Goal: Information Seeking & Learning: Compare options

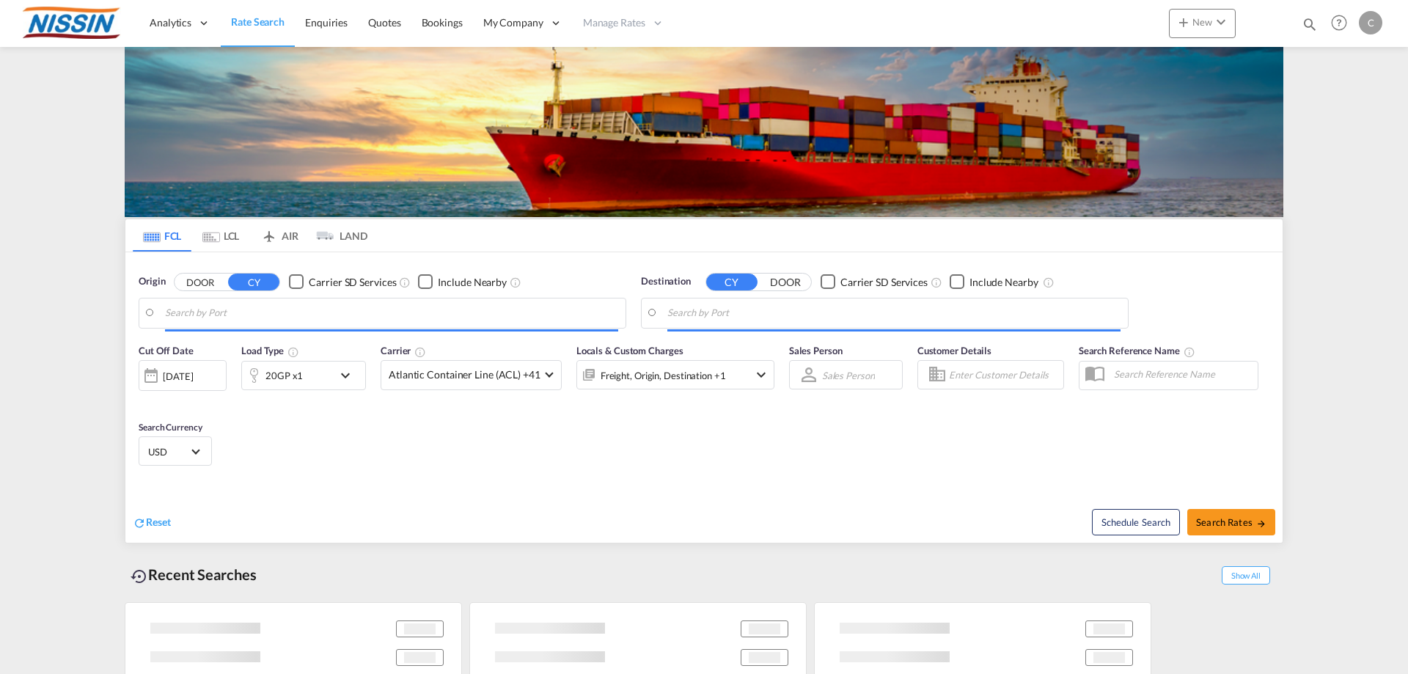
type input "[GEOGRAPHIC_DATA], [GEOGRAPHIC_DATA], USLGB"
type input "[GEOGRAPHIC_DATA], JPTYO"
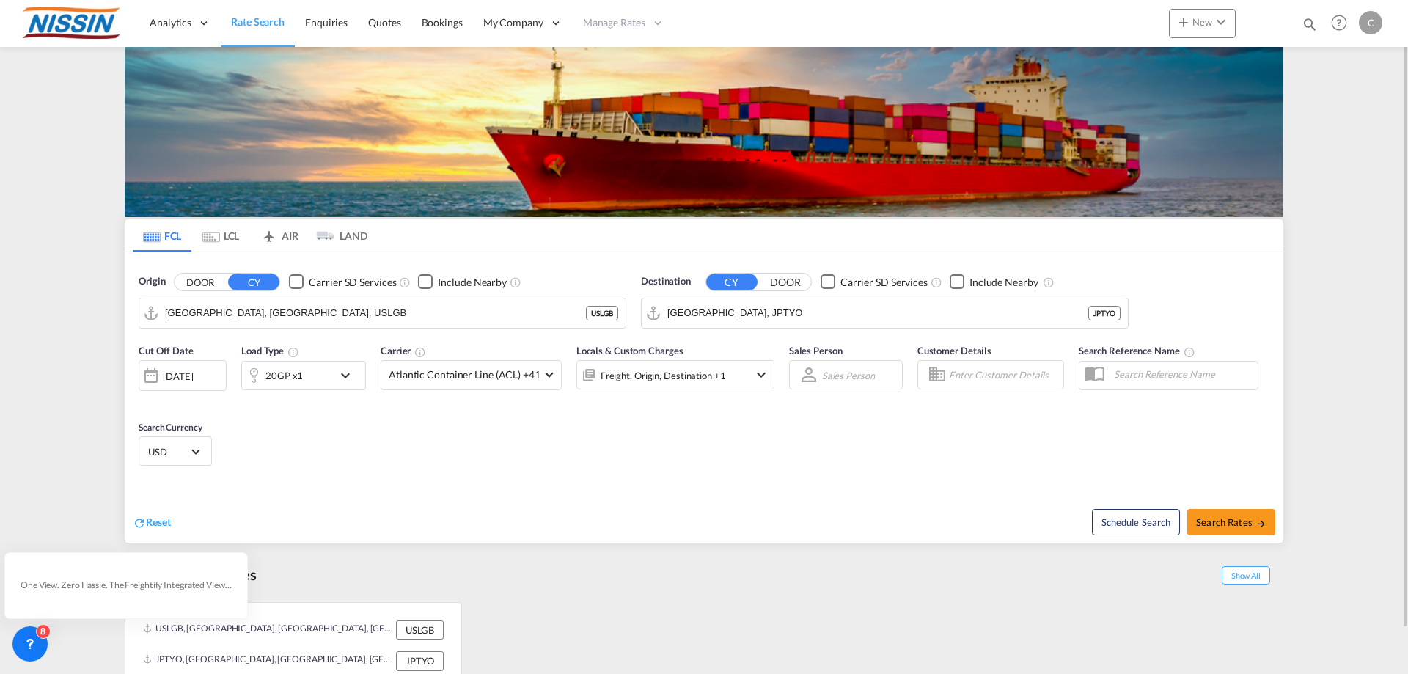
click at [295, 236] on md-tab-item "AIR" at bounding box center [279, 235] width 59 height 32
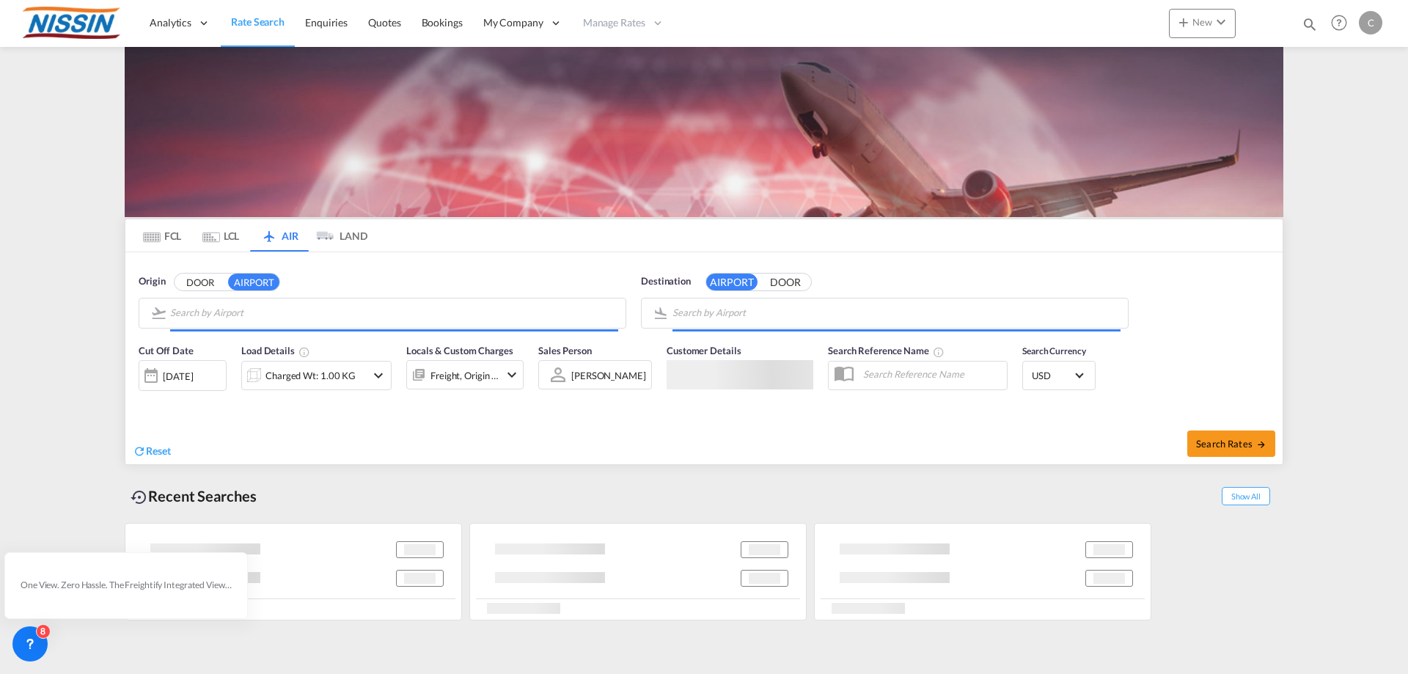
click at [328, 315] on input "Search by Airport" at bounding box center [394, 313] width 448 height 22
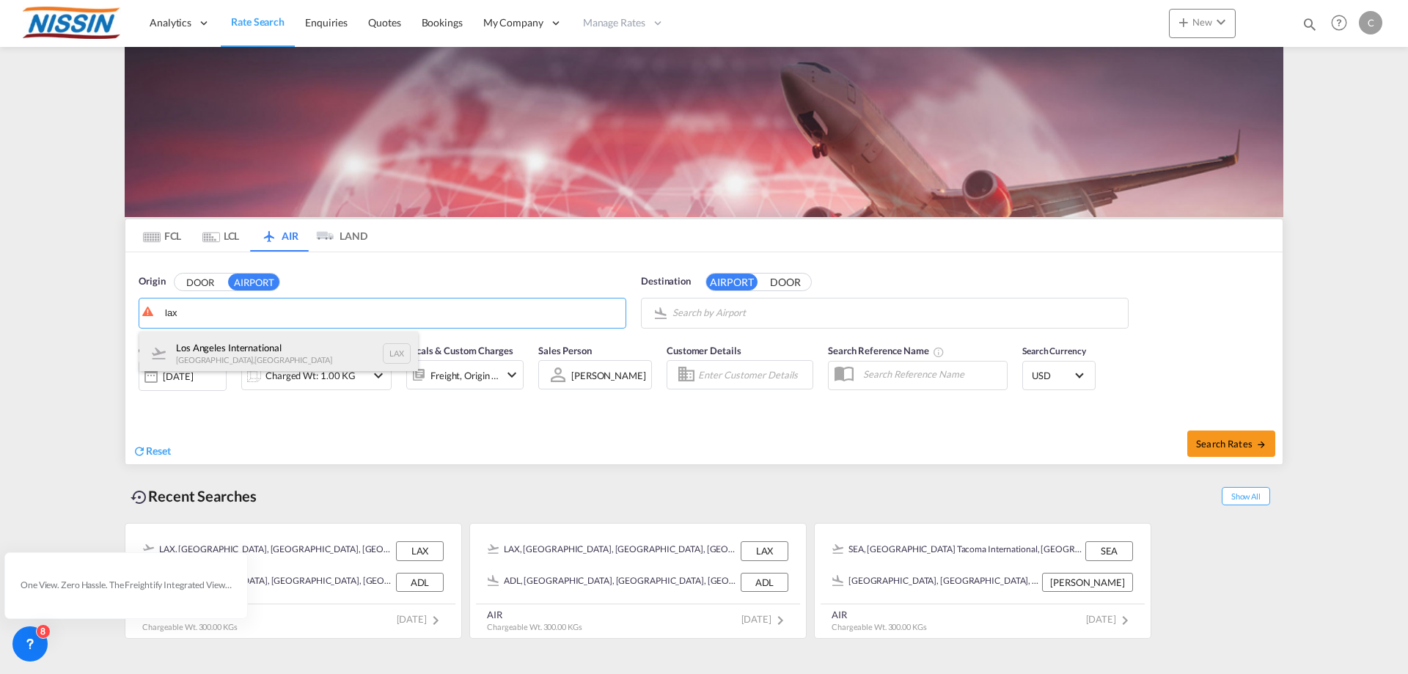
click at [293, 345] on div "Los Angeles International [GEOGRAPHIC_DATA] , [GEOGRAPHIC_DATA] LAX" at bounding box center [278, 353] width 279 height 44
type input "Los Angeles International, [GEOGRAPHIC_DATA], [GEOGRAPHIC_DATA]"
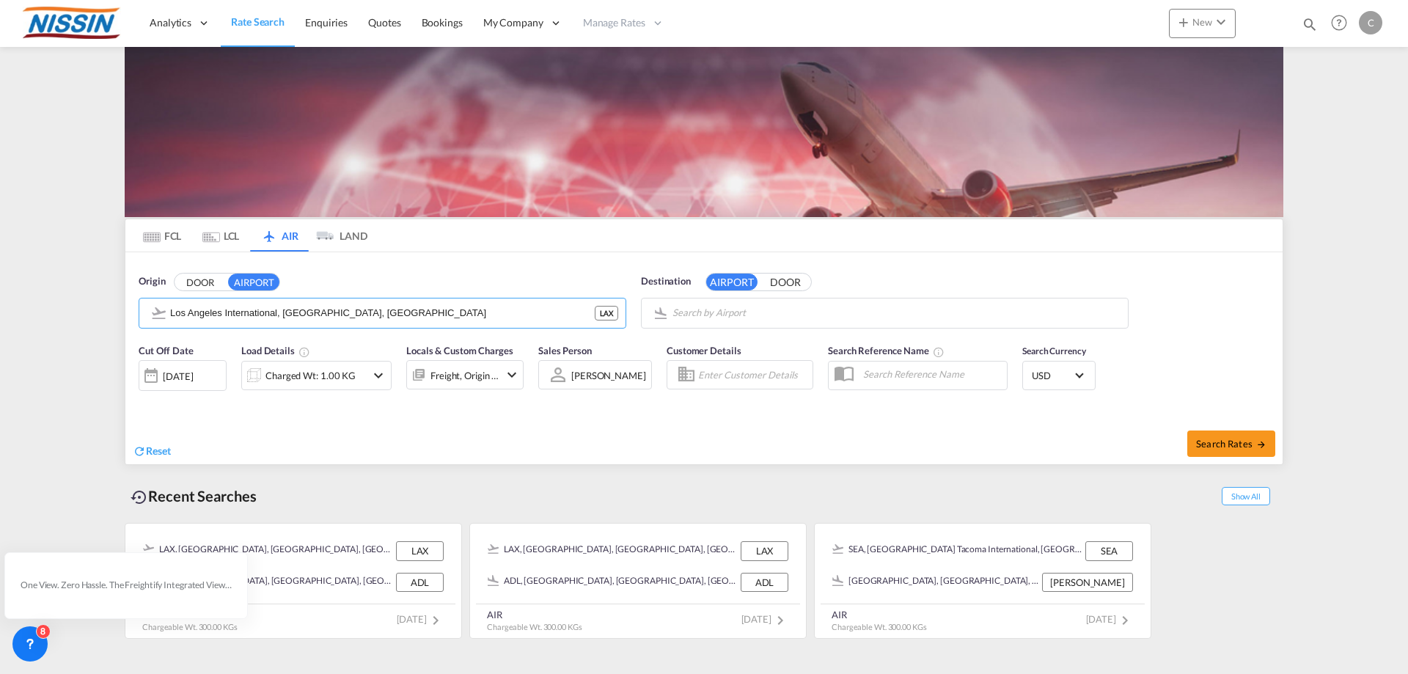
click at [859, 311] on body "Analytics Reports Dashboard Rate Search Enquiries Quotes Bookings" at bounding box center [704, 337] width 1408 height 674
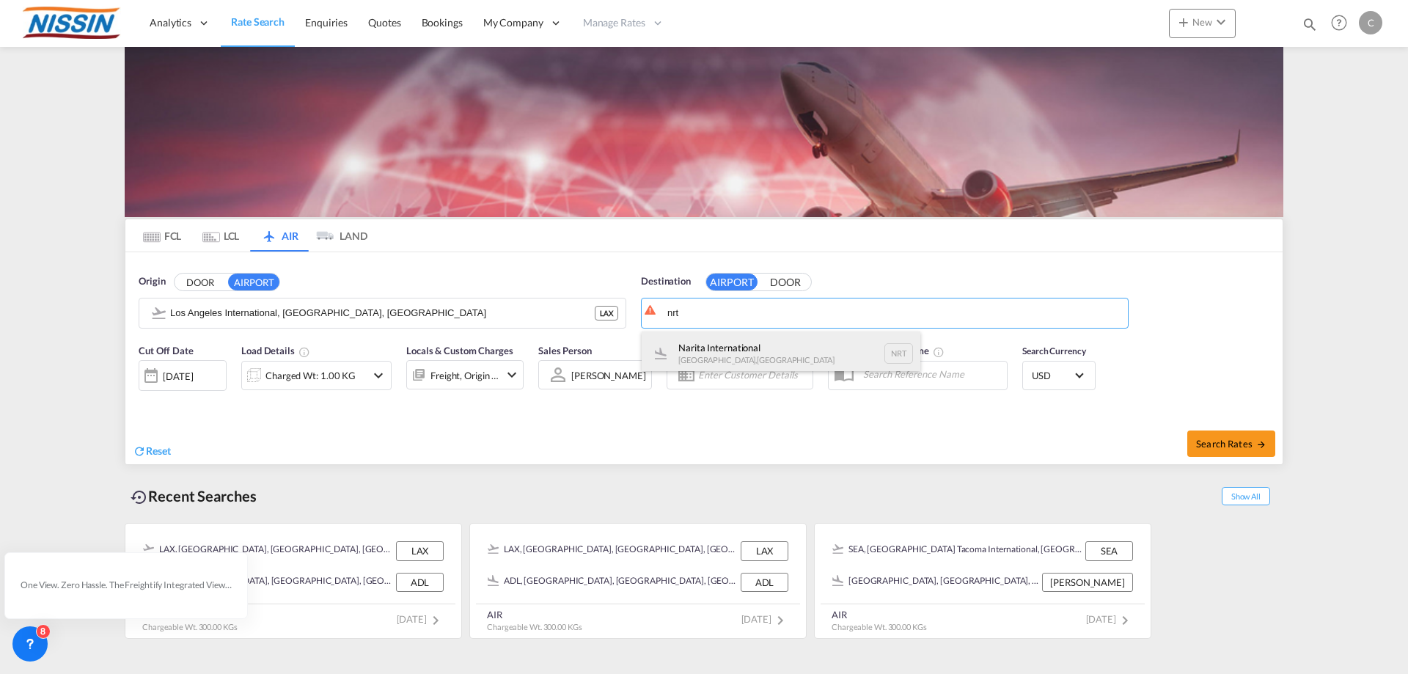
click at [759, 336] on div "Narita International [GEOGRAPHIC_DATA] , [GEOGRAPHIC_DATA] NRT" at bounding box center [781, 353] width 279 height 44
type input "Narita International, [GEOGRAPHIC_DATA], NRT"
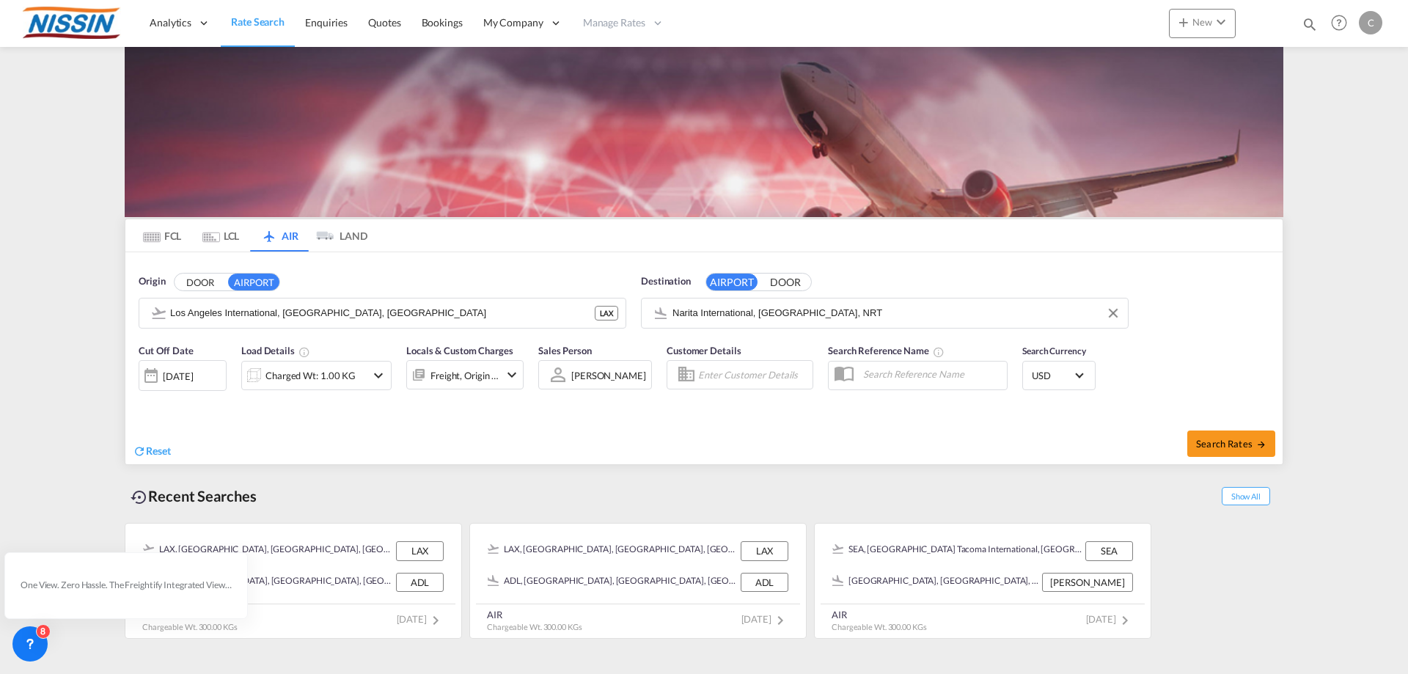
click at [386, 372] on md-icon "icon-chevron-down" at bounding box center [379, 376] width 18 height 18
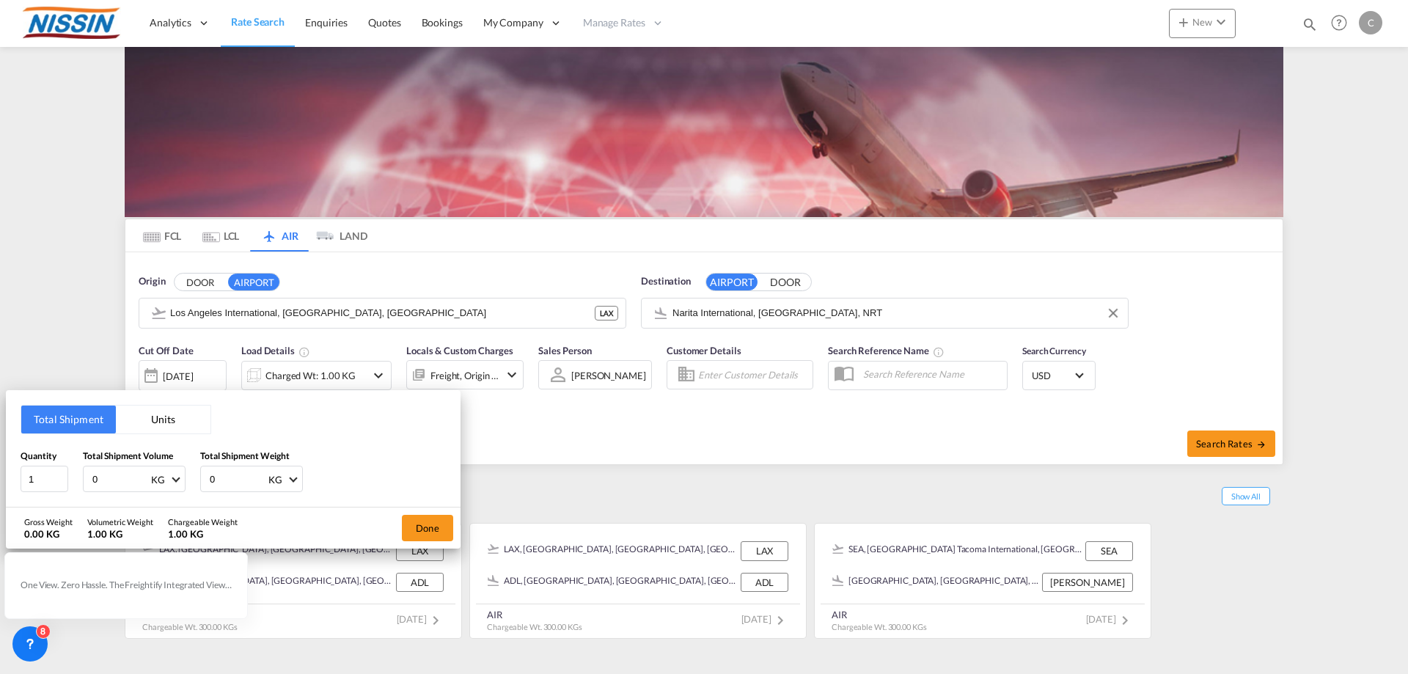
click at [169, 413] on button "Units" at bounding box center [163, 419] width 95 height 28
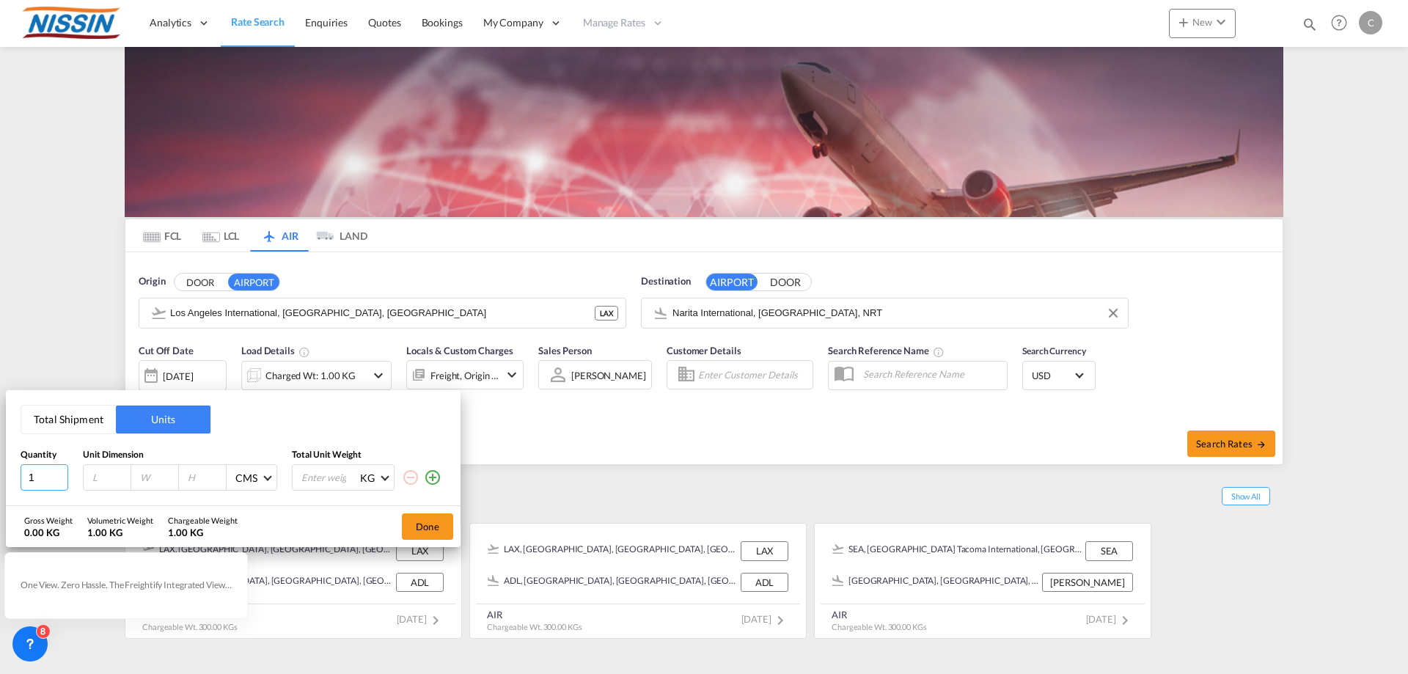
click at [45, 476] on input "1" at bounding box center [45, 477] width 48 height 26
type input "122"
type input "102"
type input "120"
click at [333, 475] on input "number" at bounding box center [329, 477] width 59 height 25
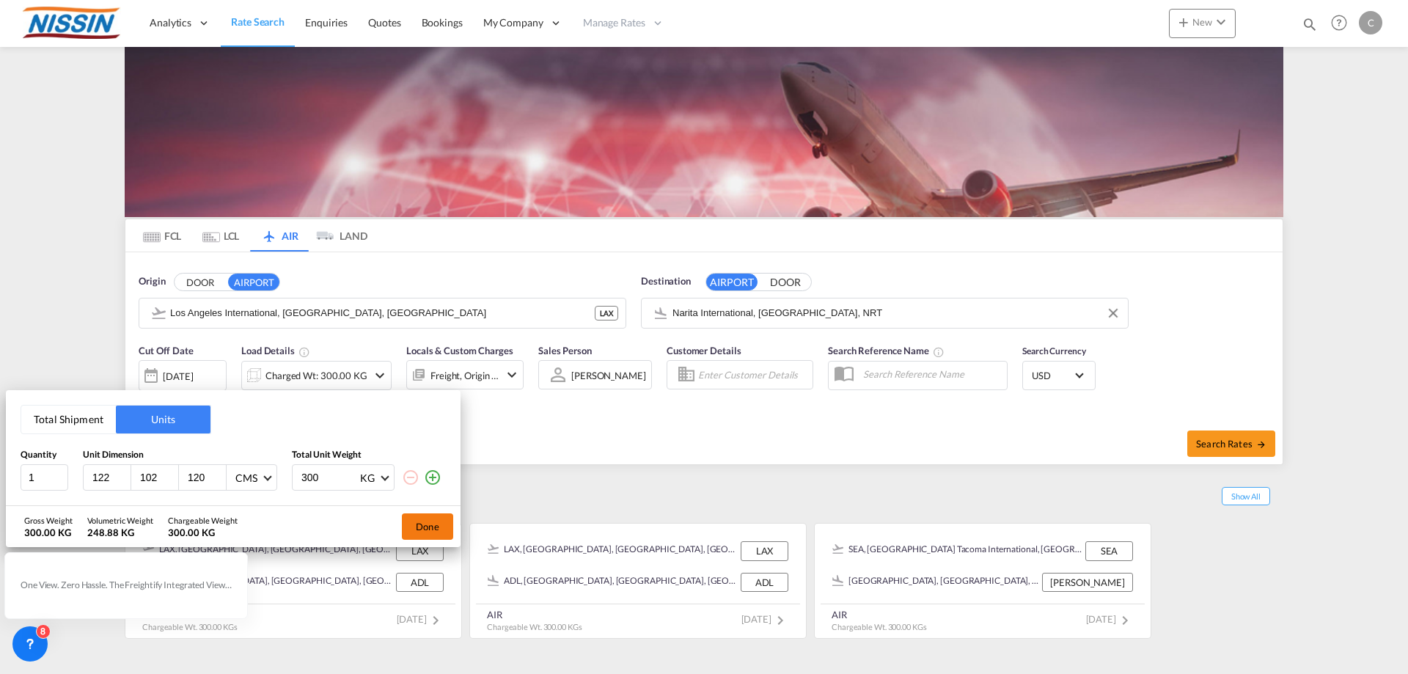
type input "300"
click at [429, 521] on button "Done" at bounding box center [427, 526] width 51 height 26
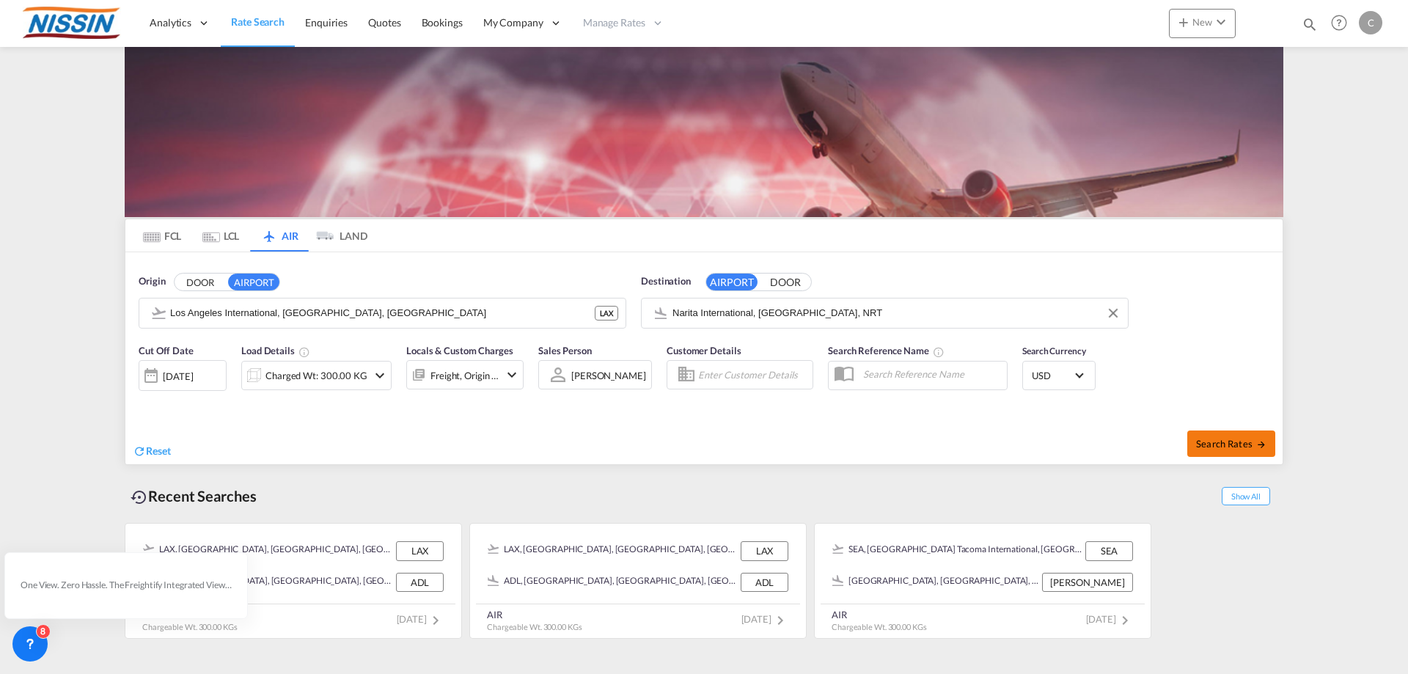
click at [1229, 441] on span "Search Rates" at bounding box center [1231, 444] width 70 height 12
type input "LAX to NRT / [DATE]"
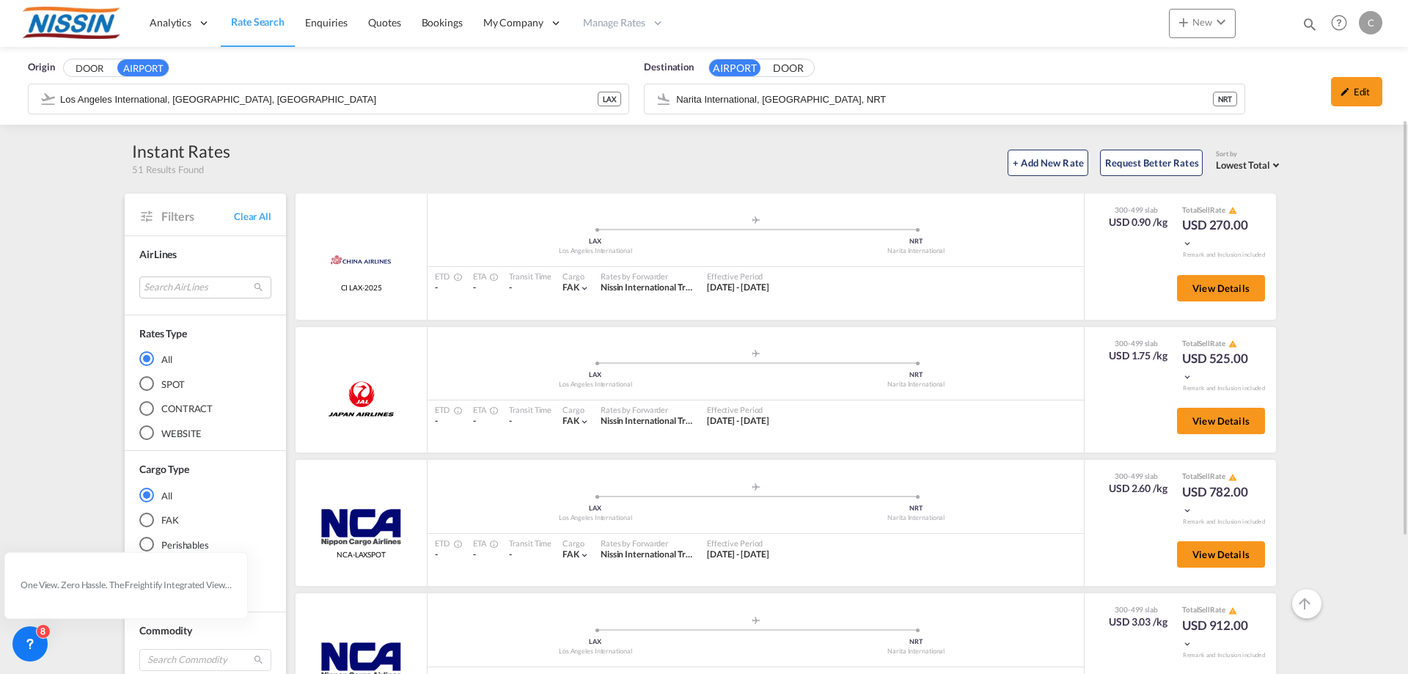
scroll to position [73, 0]
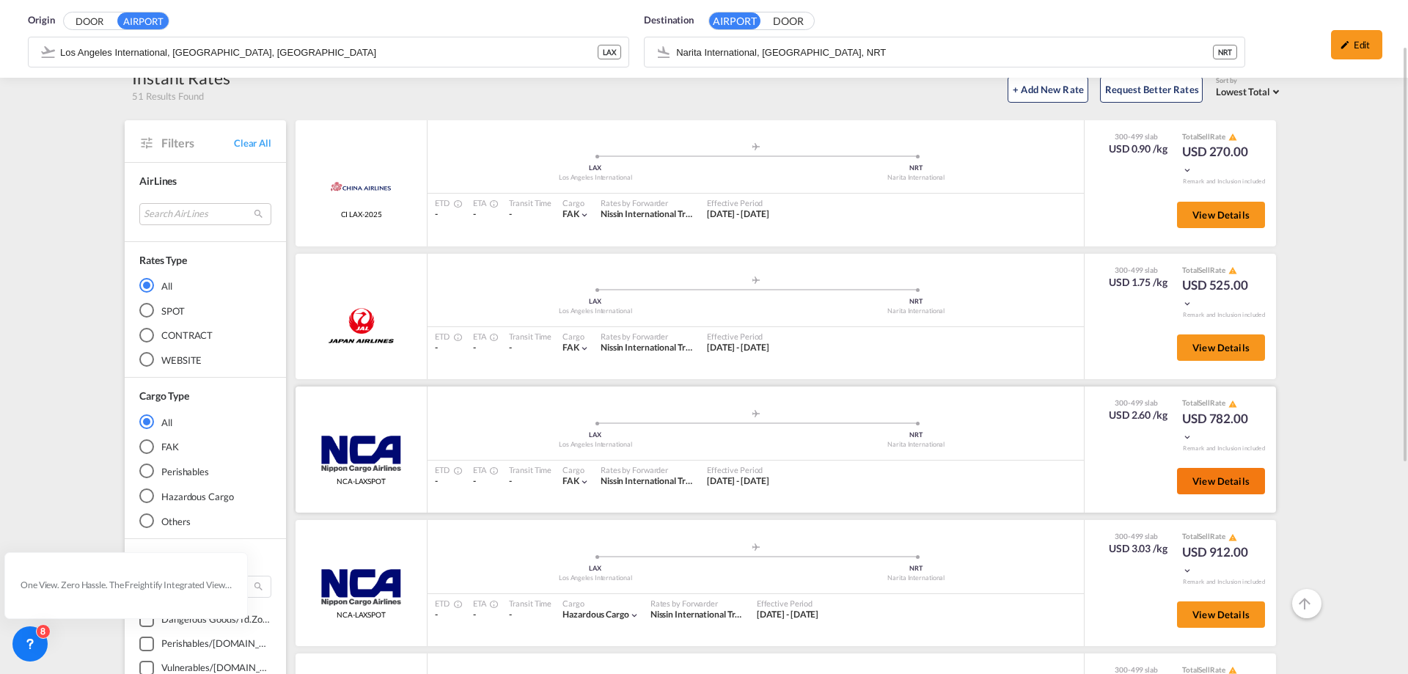
click at [1200, 483] on span "View Details" at bounding box center [1220, 481] width 57 height 12
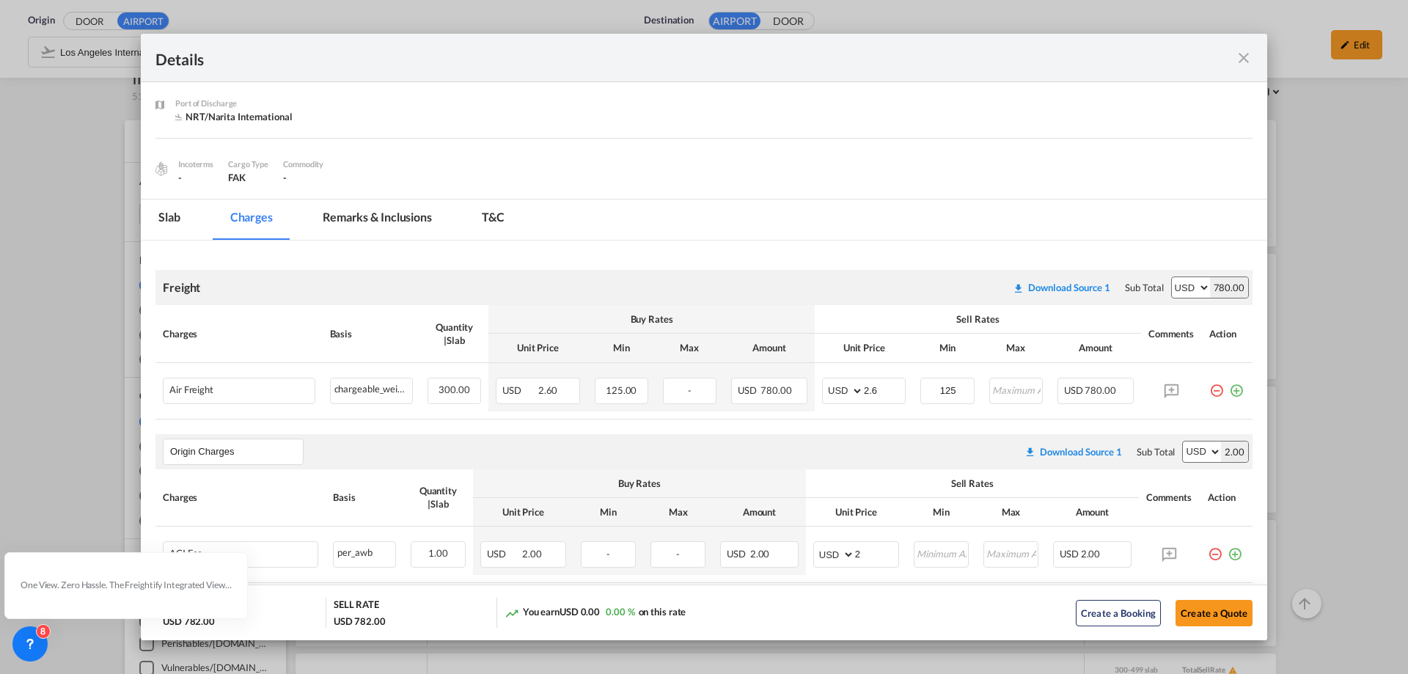
scroll to position [166, 0]
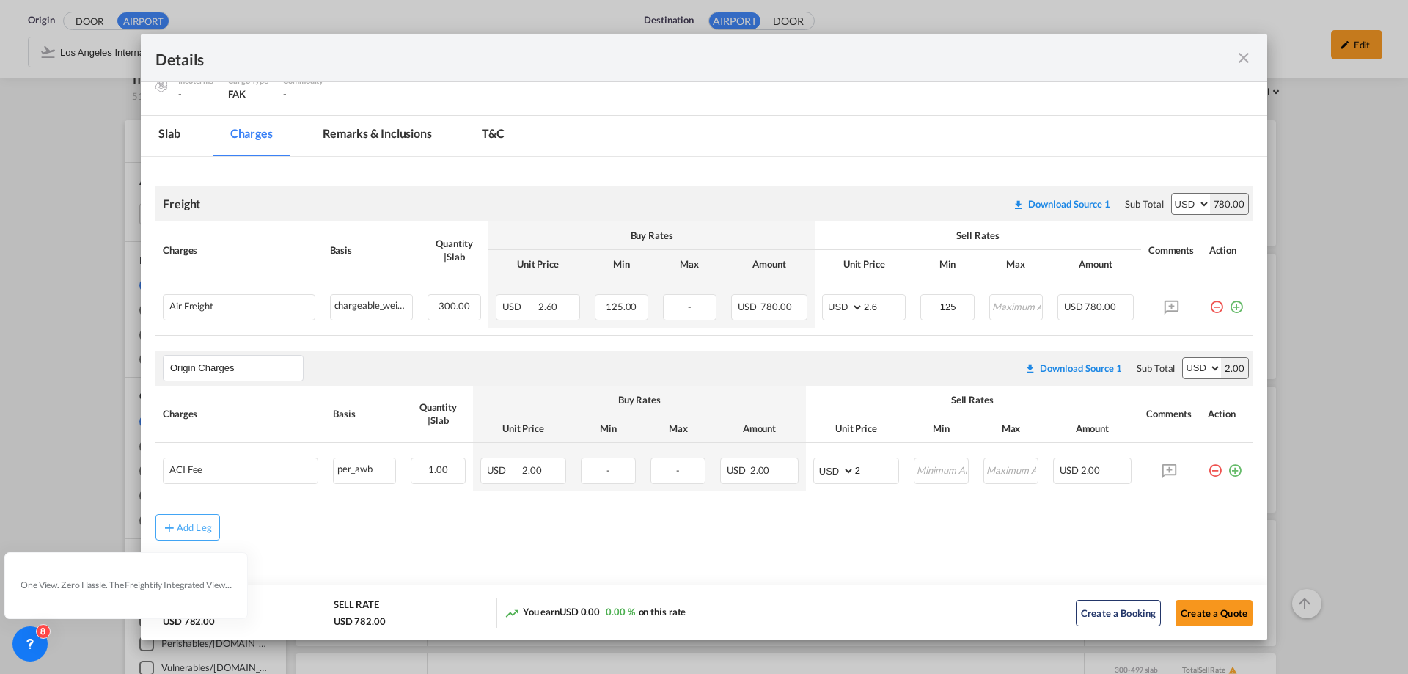
click at [1242, 58] on md-icon "icon-close fg-AAA8AD m-0 cursor" at bounding box center [1244, 58] width 18 height 18
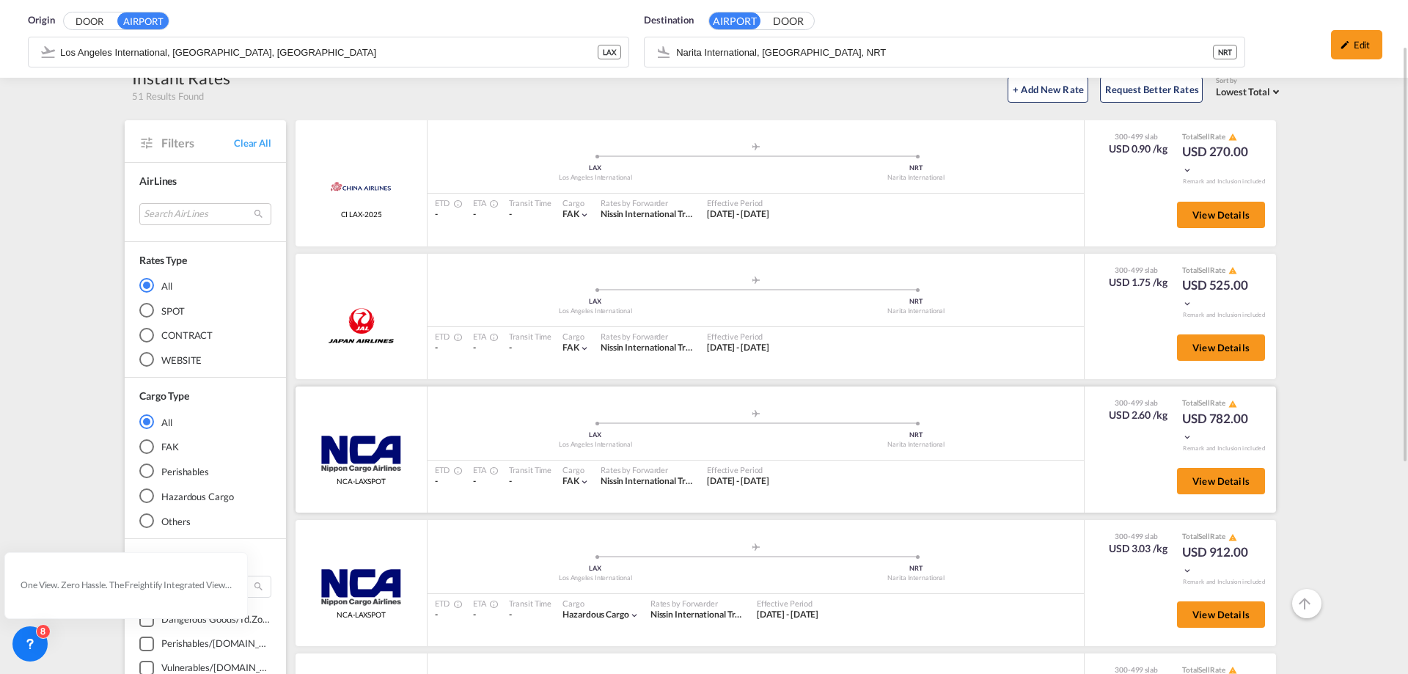
scroll to position [220, 0]
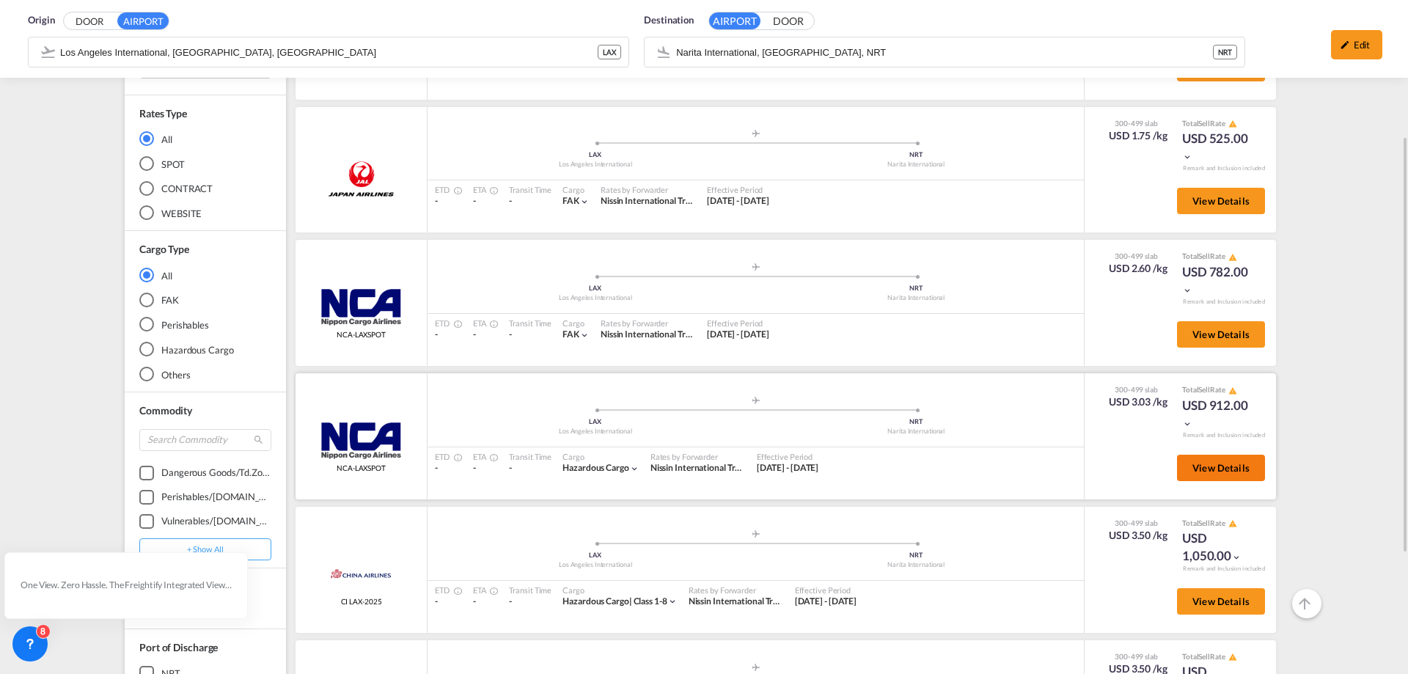
click at [1199, 474] on button "View Details" at bounding box center [1221, 468] width 88 height 26
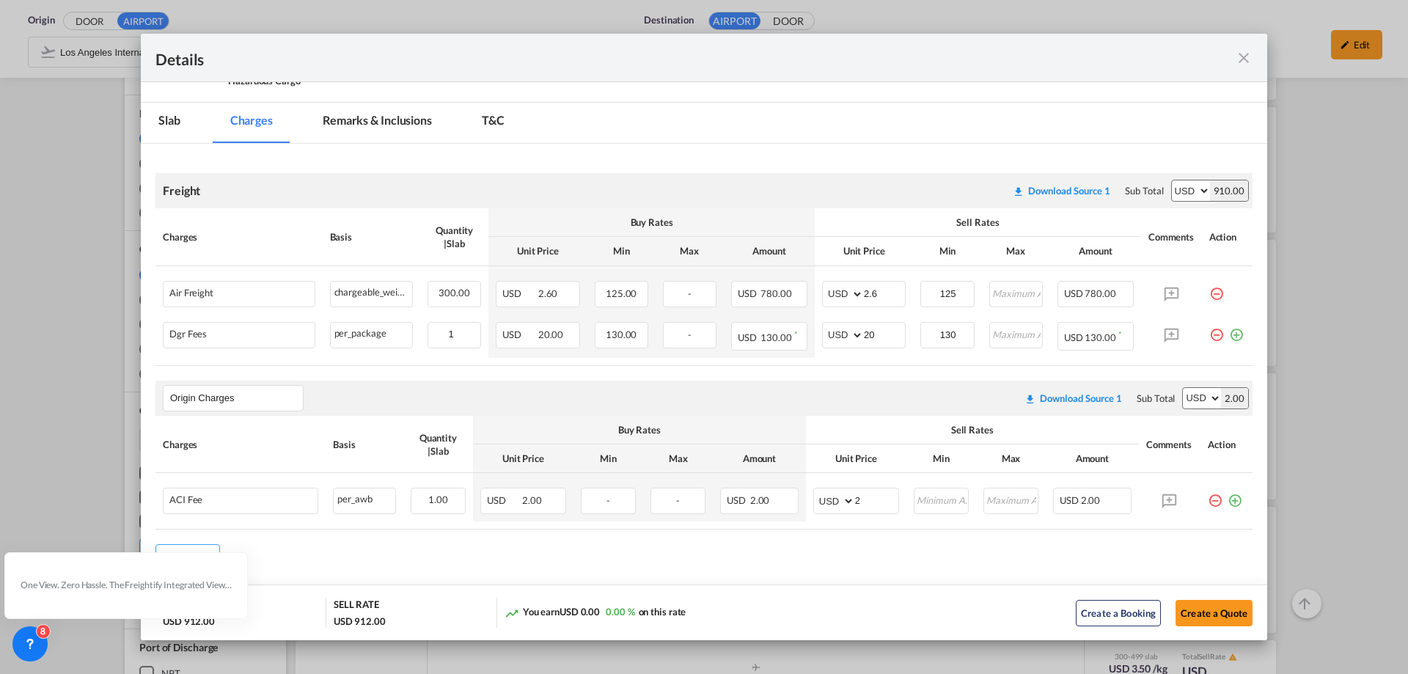
scroll to position [210, 0]
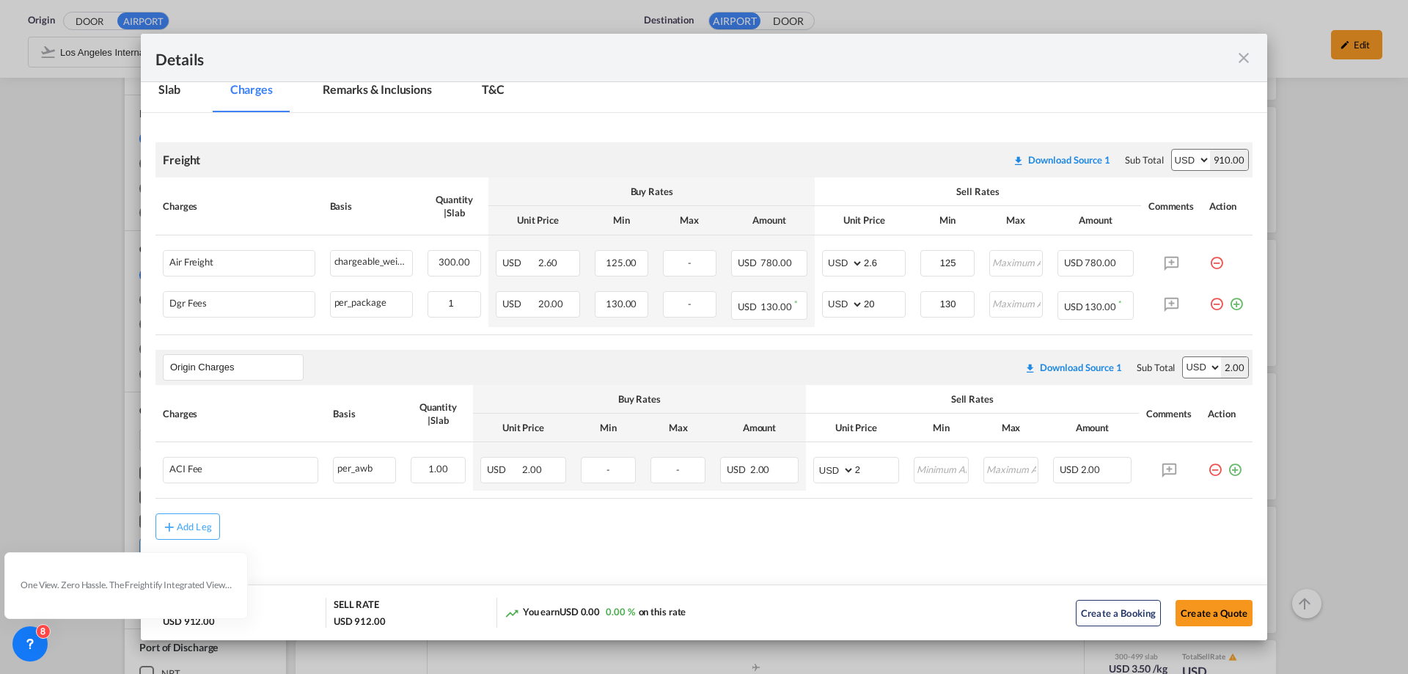
click at [1246, 57] on md-icon "icon-close fg-AAA8AD m-0 cursor" at bounding box center [1244, 58] width 18 height 18
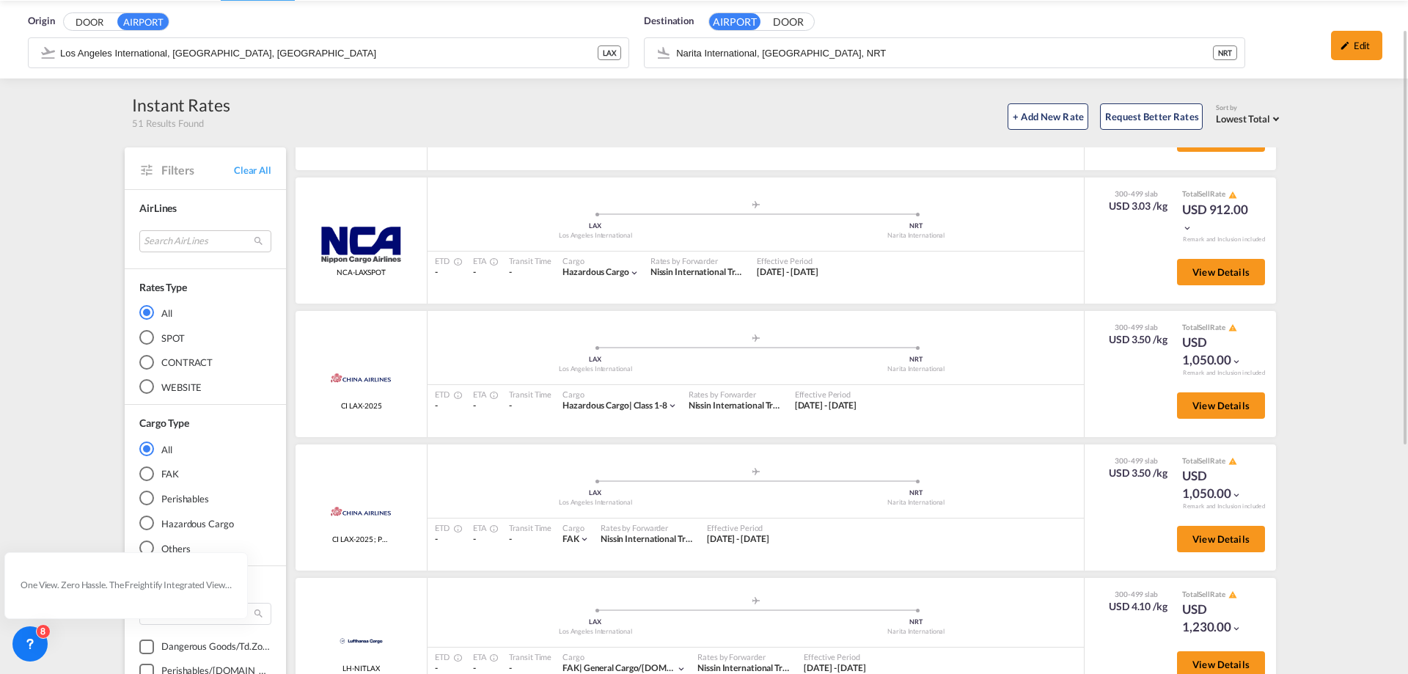
scroll to position [0, 0]
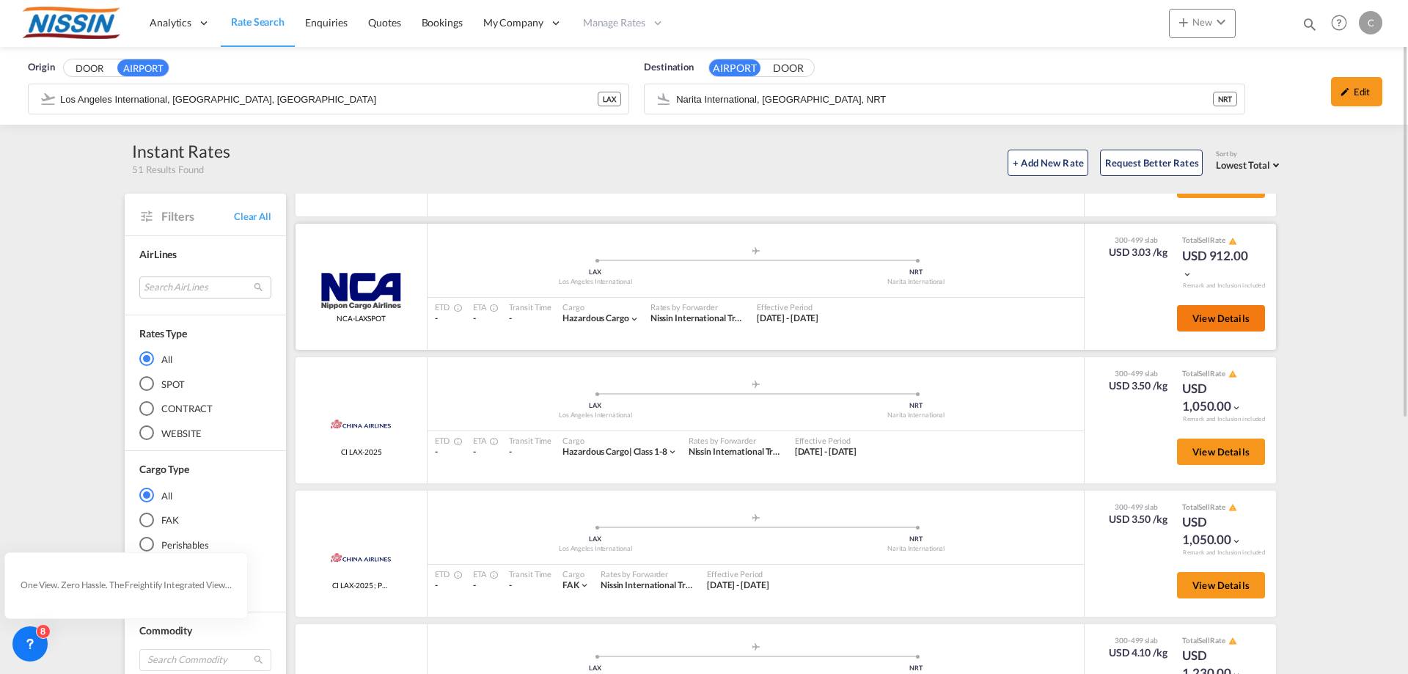
click at [1192, 321] on span "View Details" at bounding box center [1220, 318] width 57 height 12
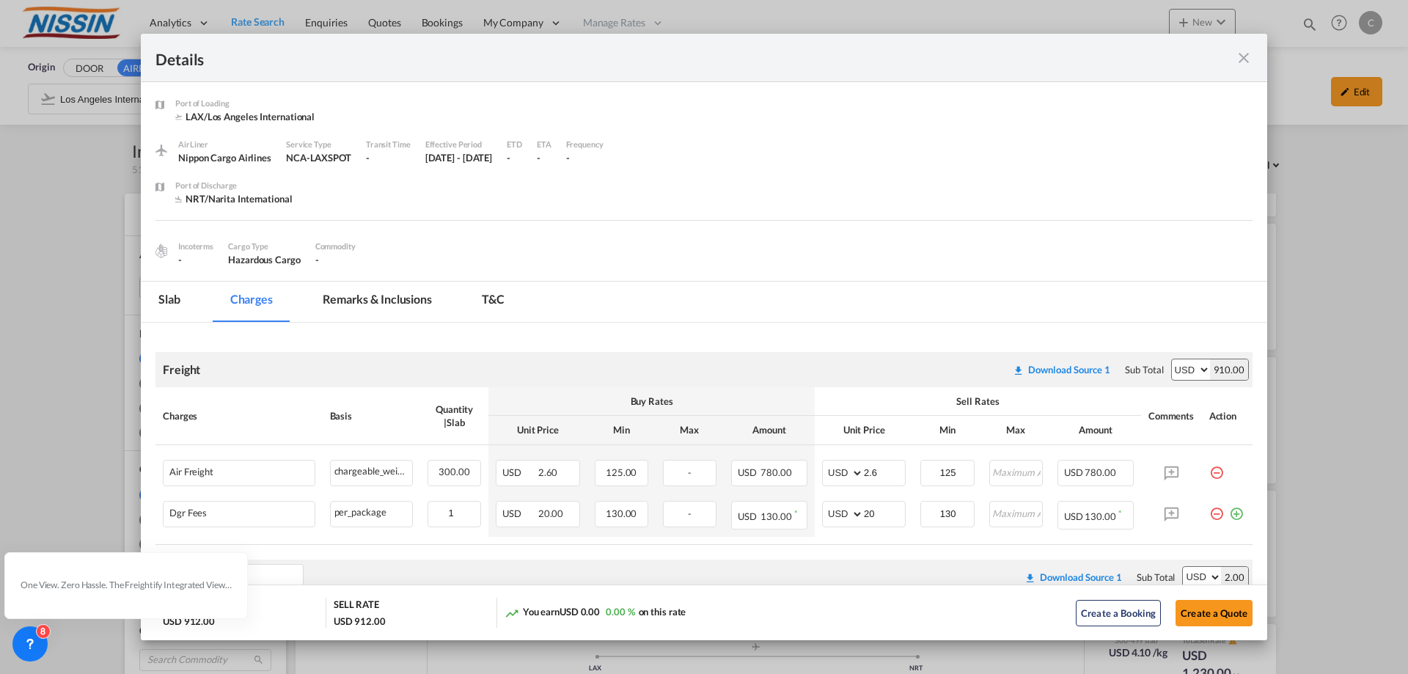
click at [1248, 54] on md-icon "icon-close fg-AAA8AD m-0 cursor" at bounding box center [1244, 58] width 18 height 18
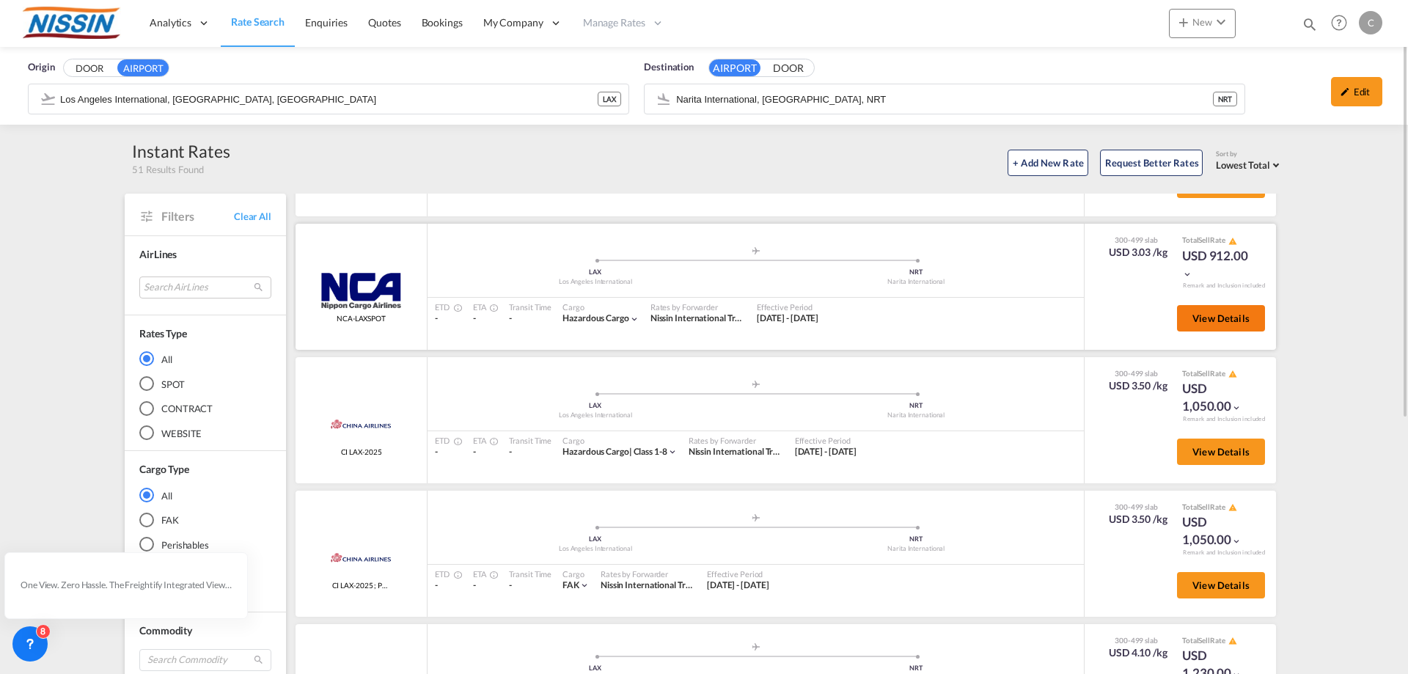
click at [1233, 326] on button "View Details" at bounding box center [1221, 318] width 88 height 26
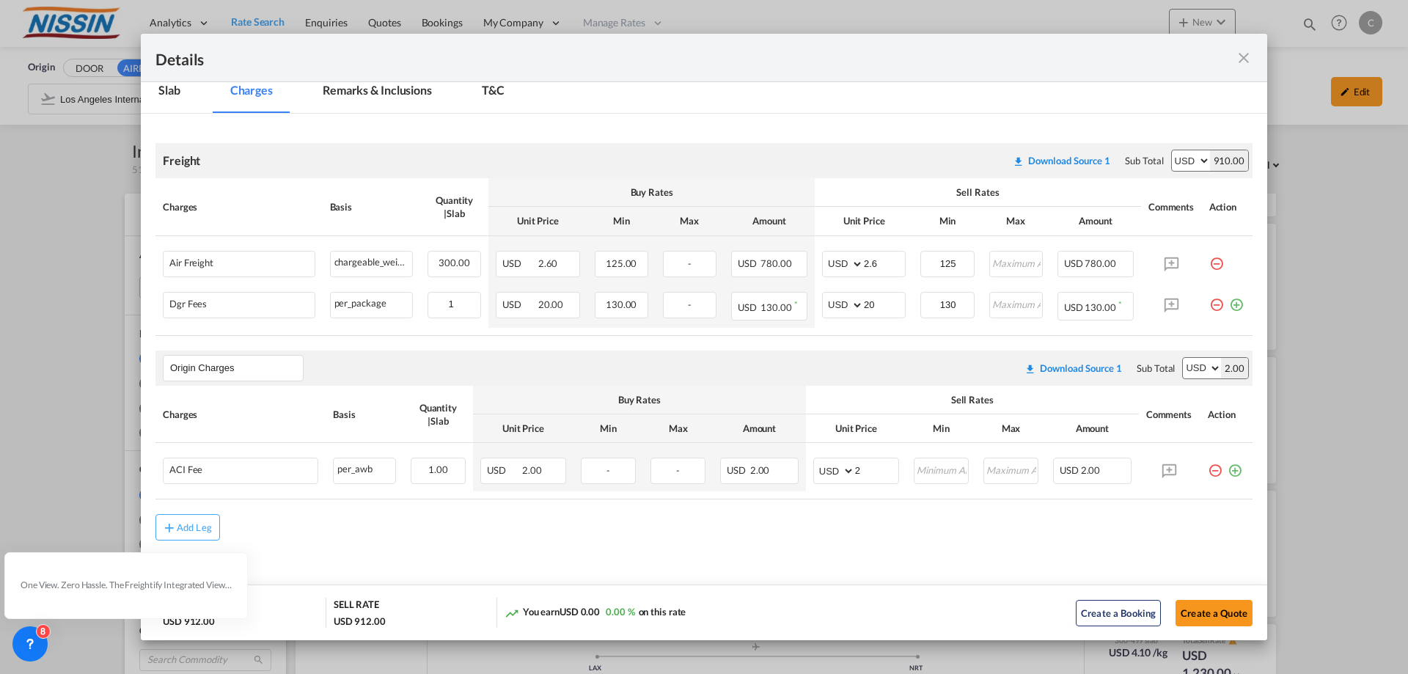
scroll to position [210, 0]
click at [1241, 59] on md-icon "icon-close fg-AAA8AD m-0 cursor" at bounding box center [1244, 58] width 18 height 18
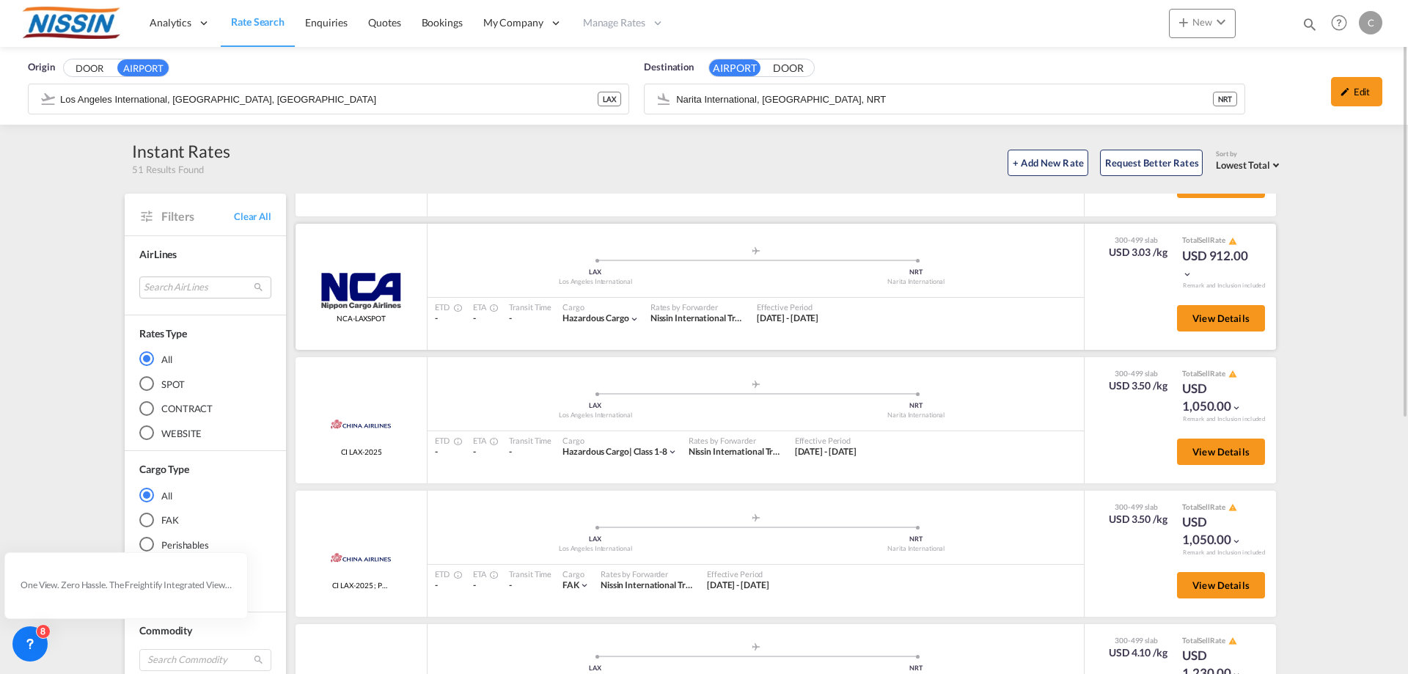
scroll to position [223, 0]
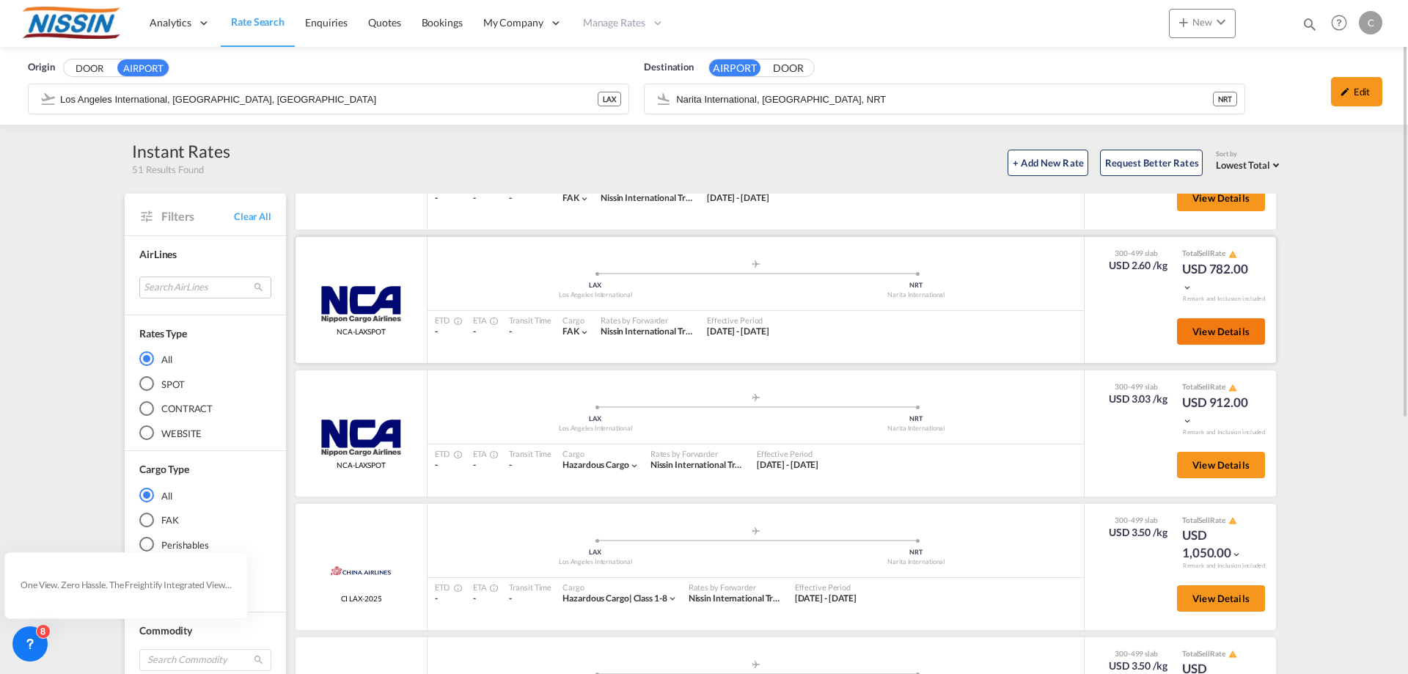
click at [1198, 334] on span "View Details" at bounding box center [1220, 332] width 57 height 12
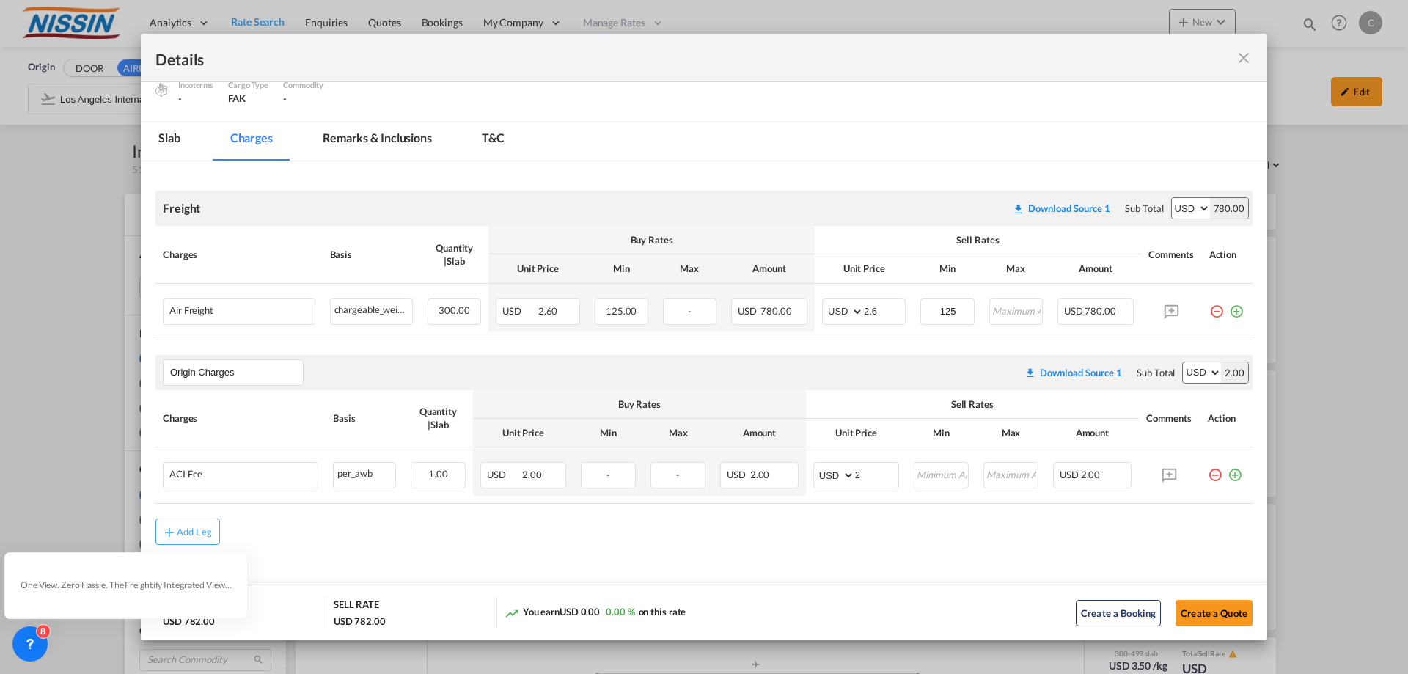
scroll to position [166, 0]
click at [1251, 66] on md-icon "icon-close fg-AAA8AD m-0 cursor" at bounding box center [1244, 58] width 18 height 18
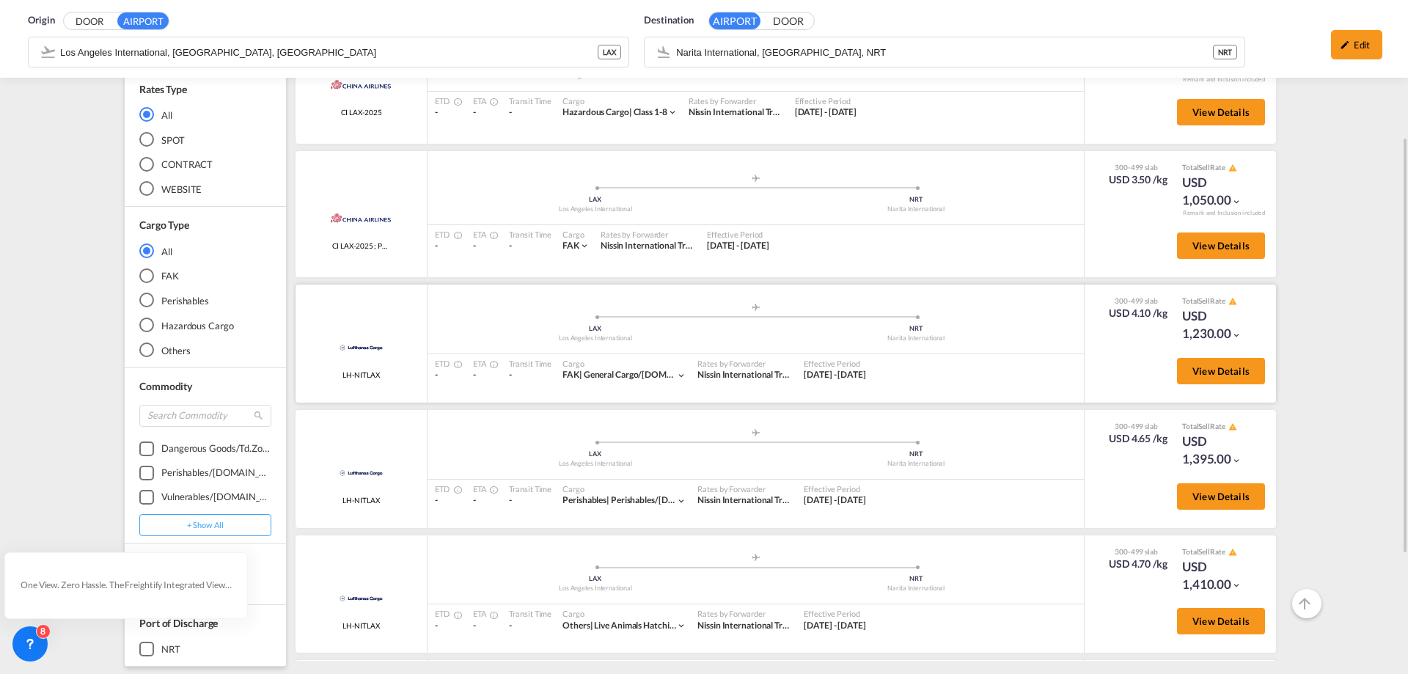
scroll to position [120, 0]
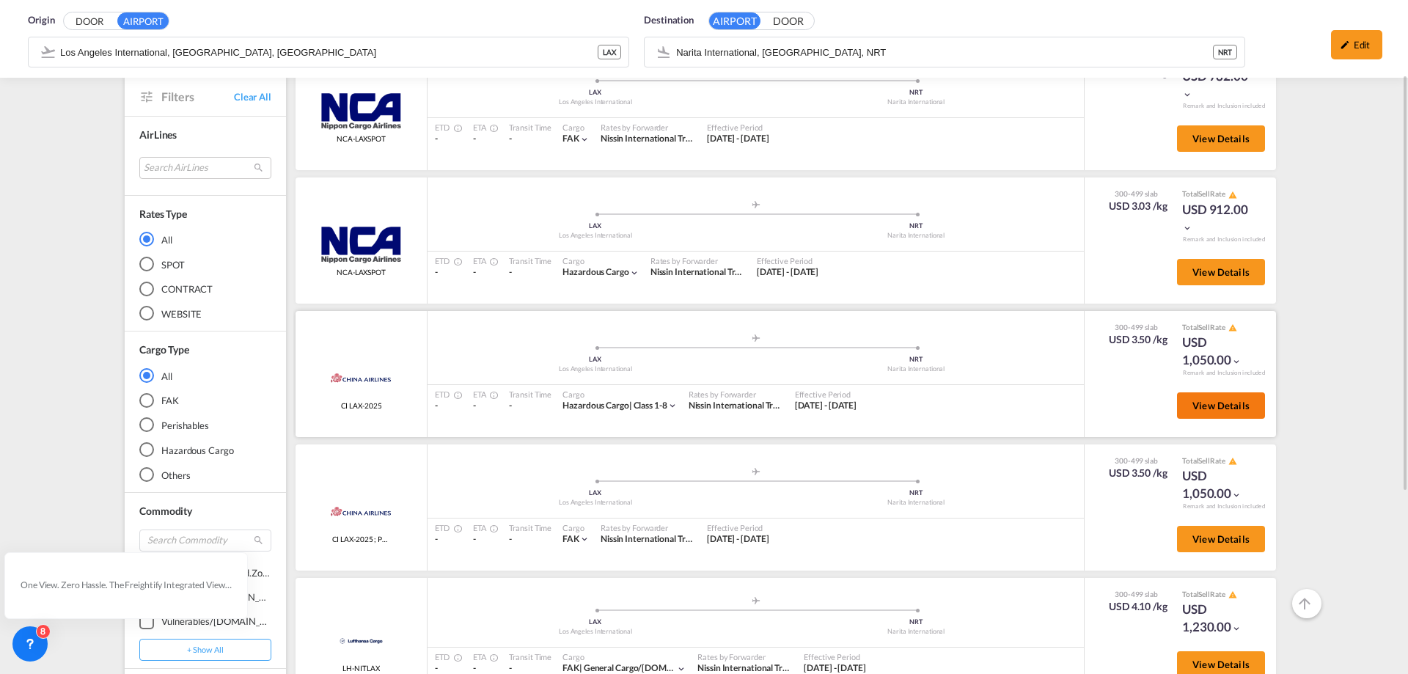
click at [1211, 417] on button "View Details" at bounding box center [1221, 405] width 88 height 26
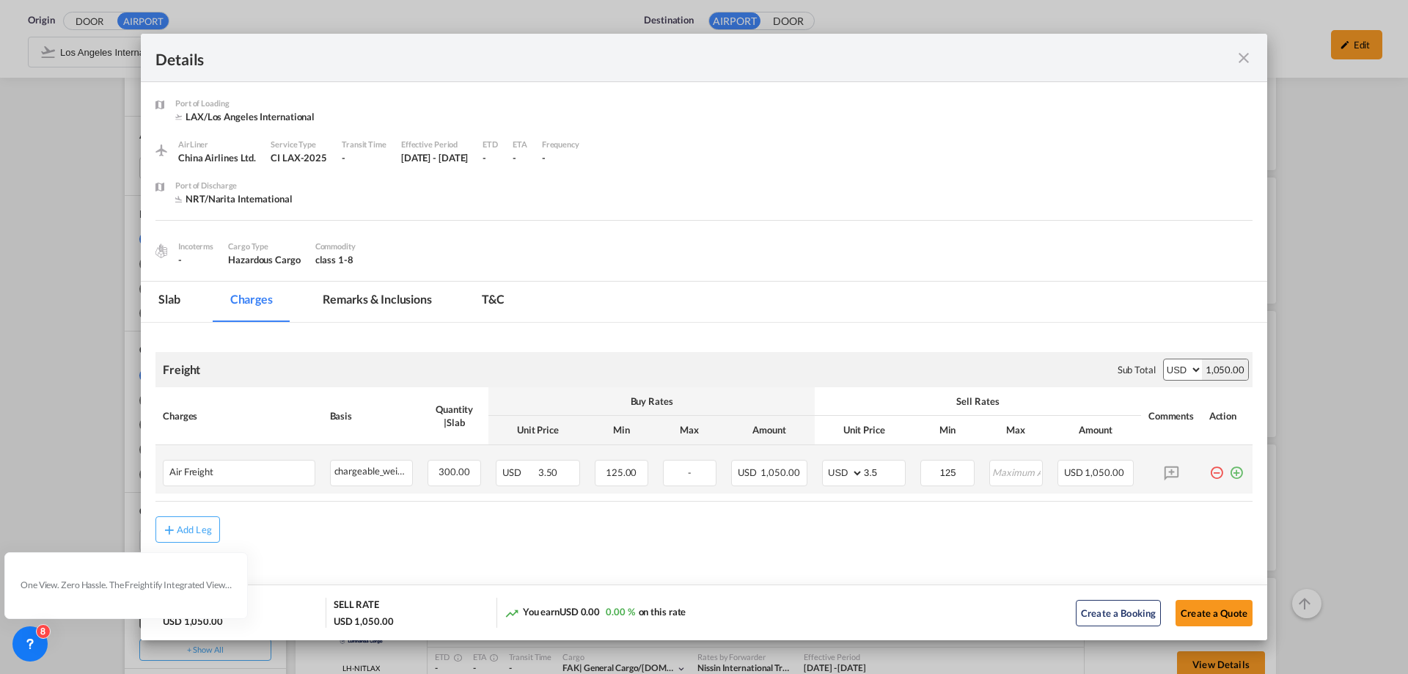
scroll to position [2, 0]
click at [1235, 54] on md-icon "icon-close fg-AAA8AD m-0 cursor" at bounding box center [1244, 58] width 18 height 18
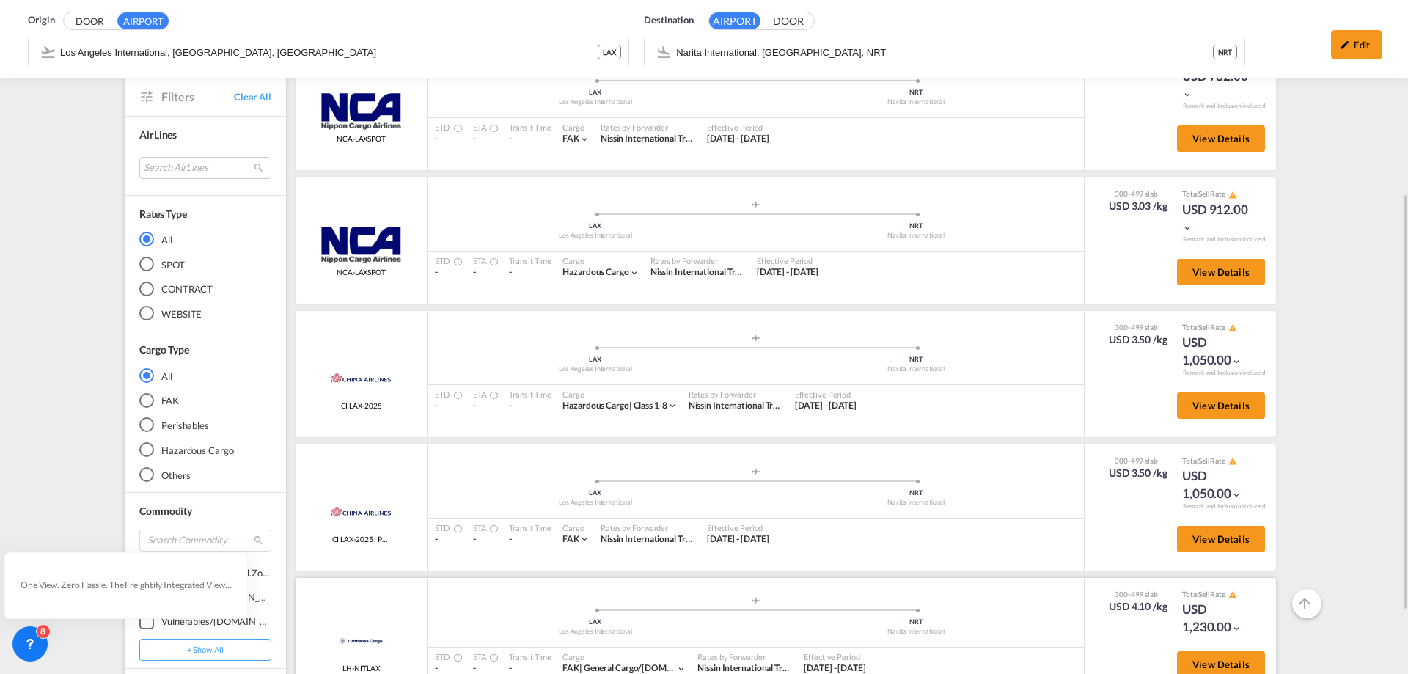
scroll to position [266, 0]
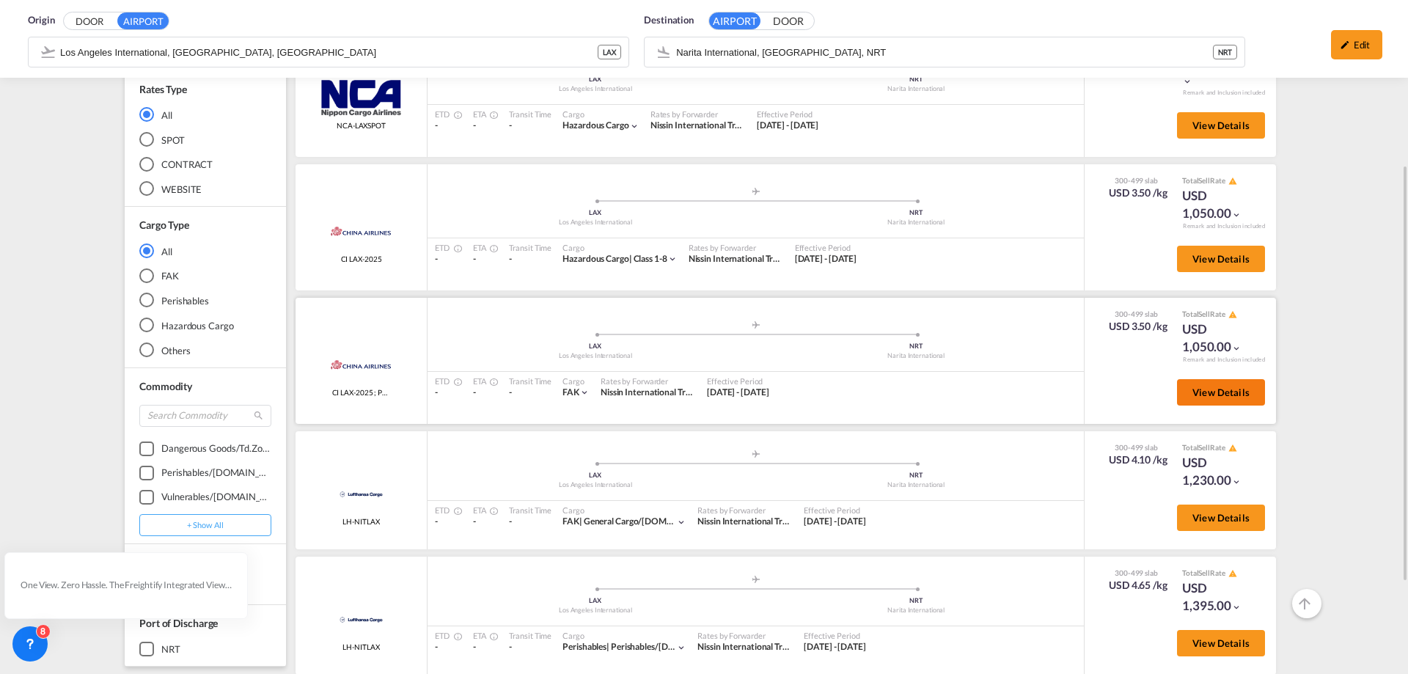
click at [1214, 390] on span "View Details" at bounding box center [1220, 392] width 57 height 12
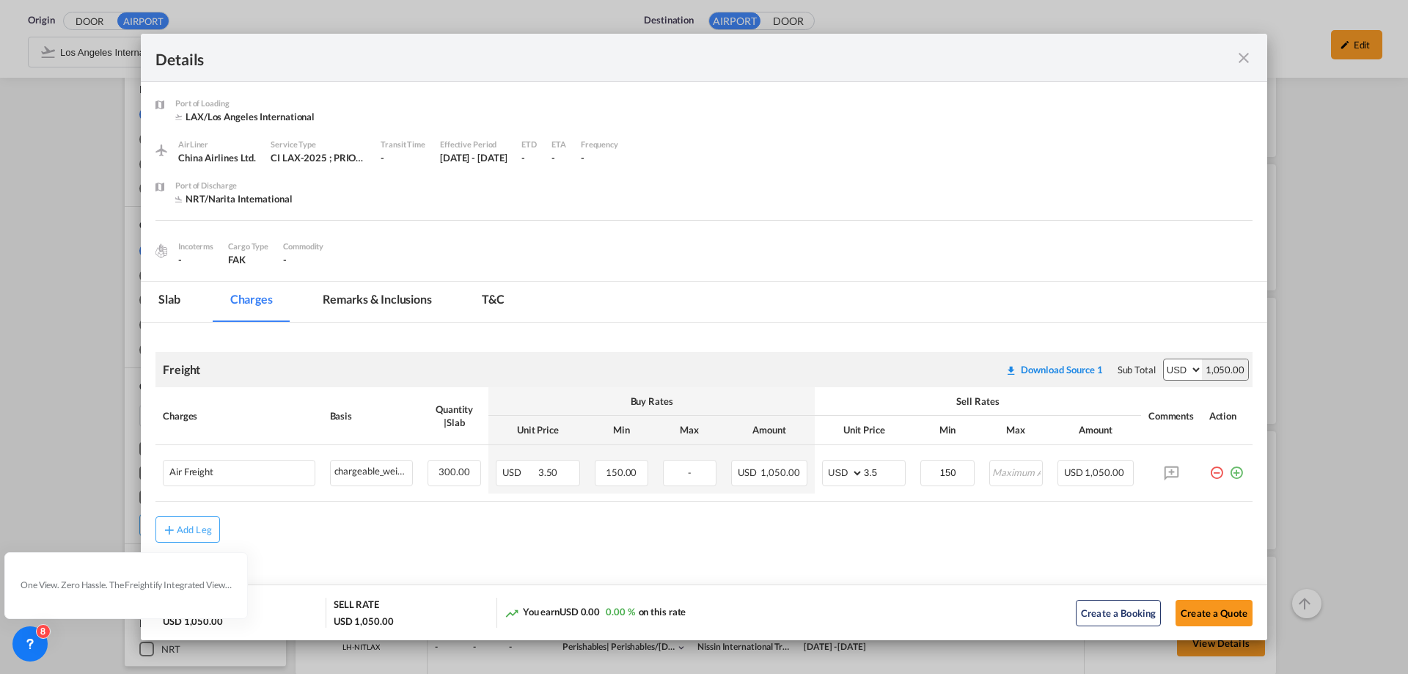
scroll to position [2, 0]
click at [1246, 55] on md-icon "icon-close fg-AAA8AD m-0 cursor" at bounding box center [1244, 58] width 18 height 18
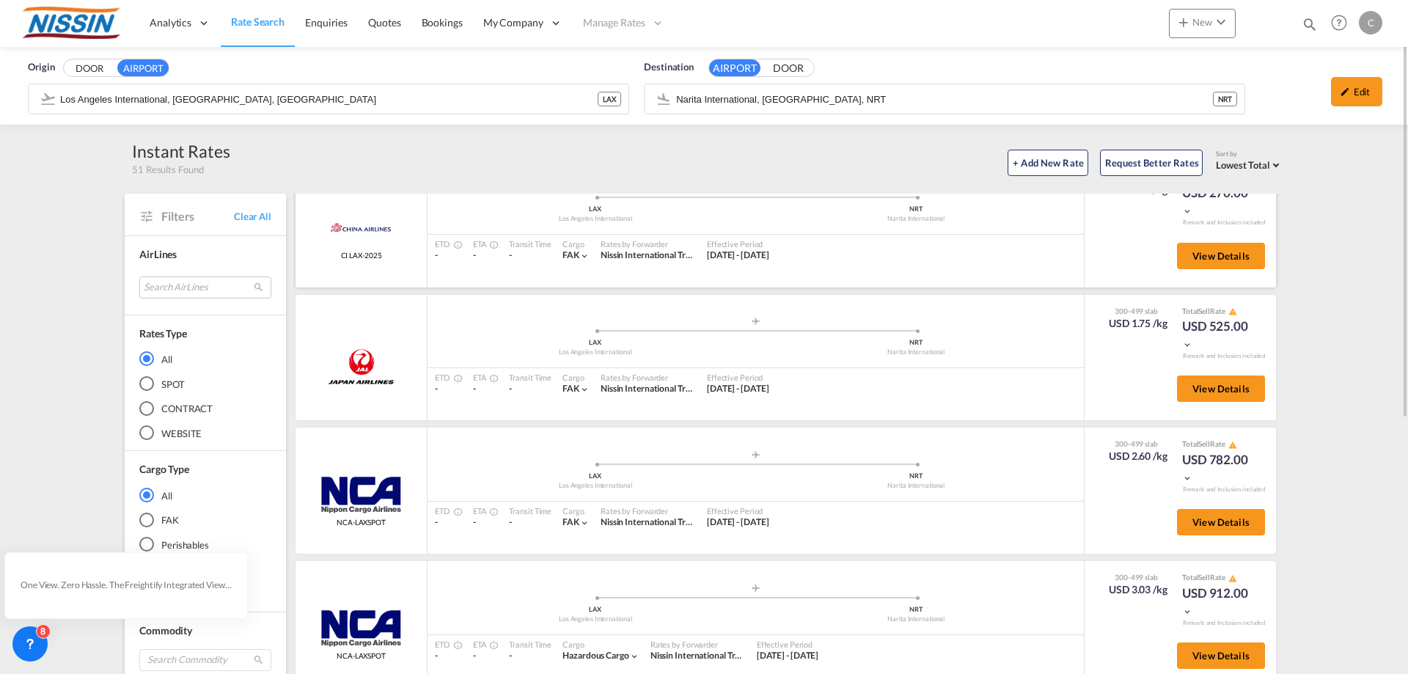
scroll to position [0, 0]
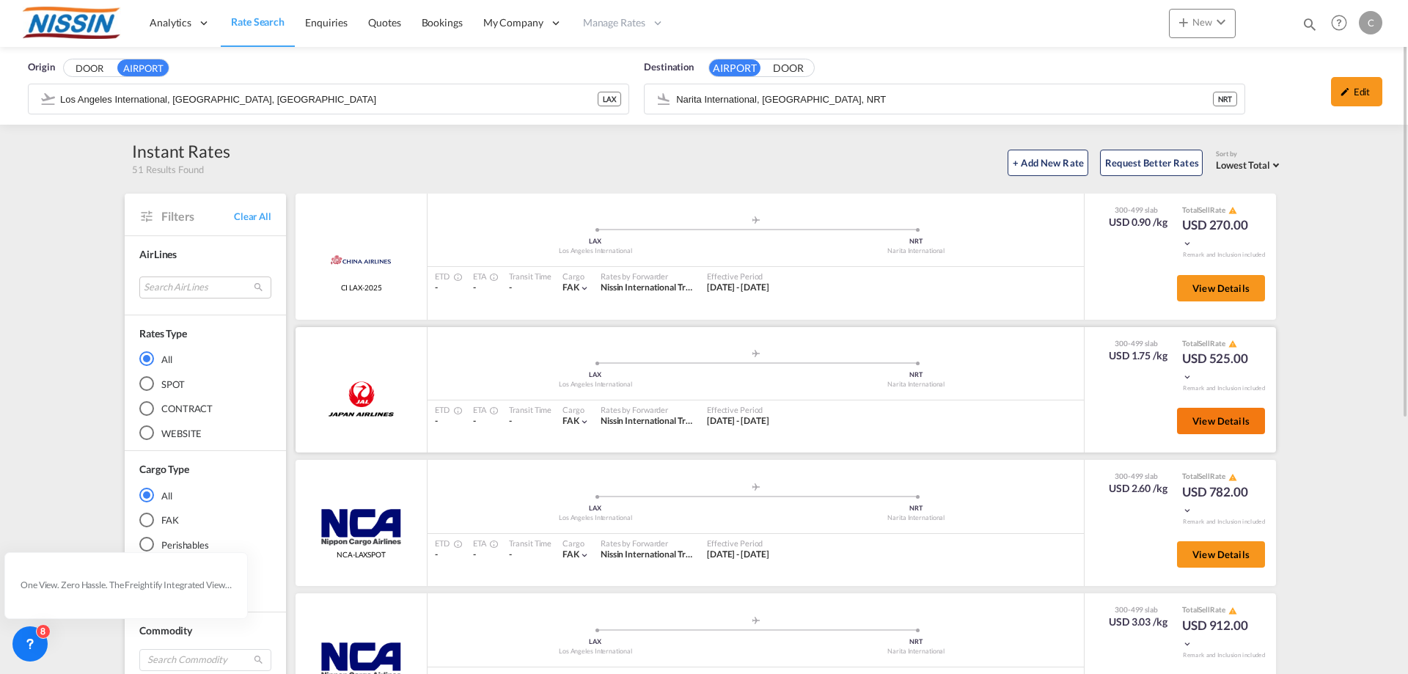
click at [1199, 424] on span "View Details" at bounding box center [1220, 421] width 57 height 12
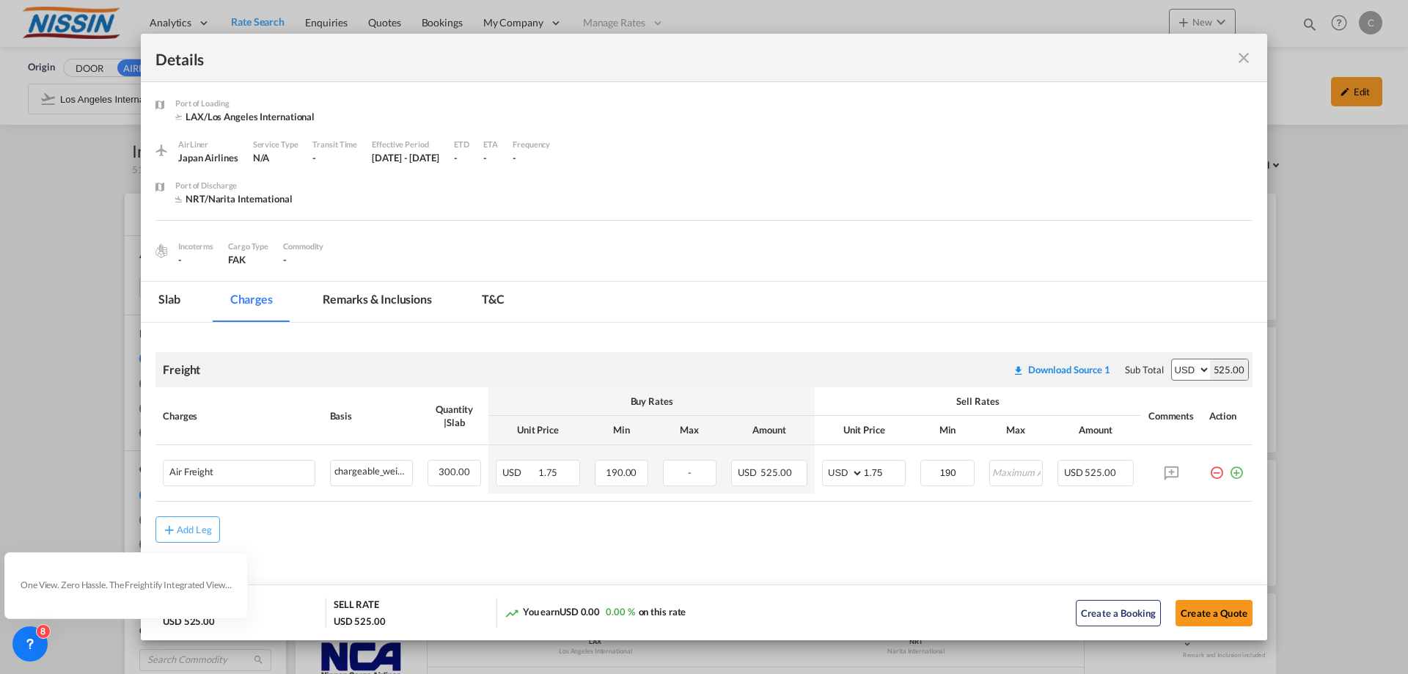
scroll to position [2, 0]
click at [848, 48] on div "Details" at bounding box center [648, 57] width 987 height 18
click at [1249, 58] on md-icon "icon-close fg-AAA8AD m-0 cursor" at bounding box center [1244, 58] width 18 height 18
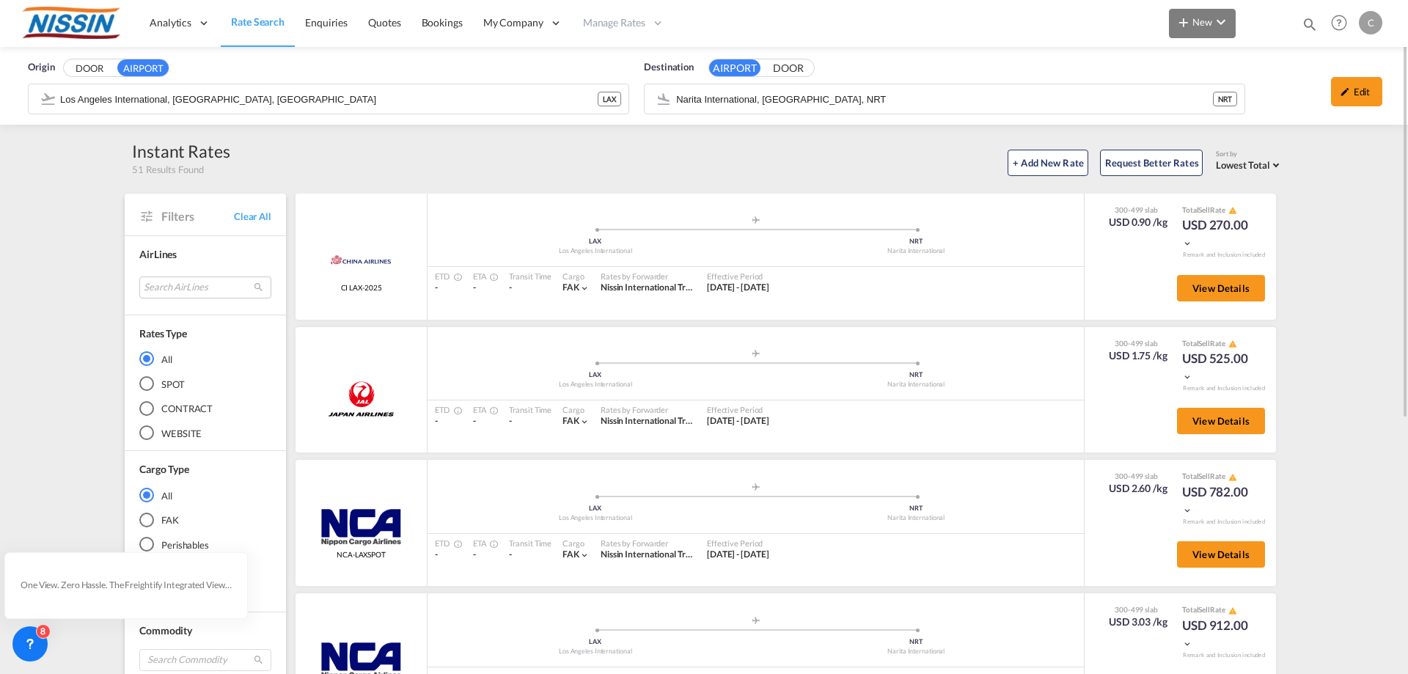
click at [1220, 23] on md-icon "icon-chevron-down" at bounding box center [1221, 22] width 18 height 18
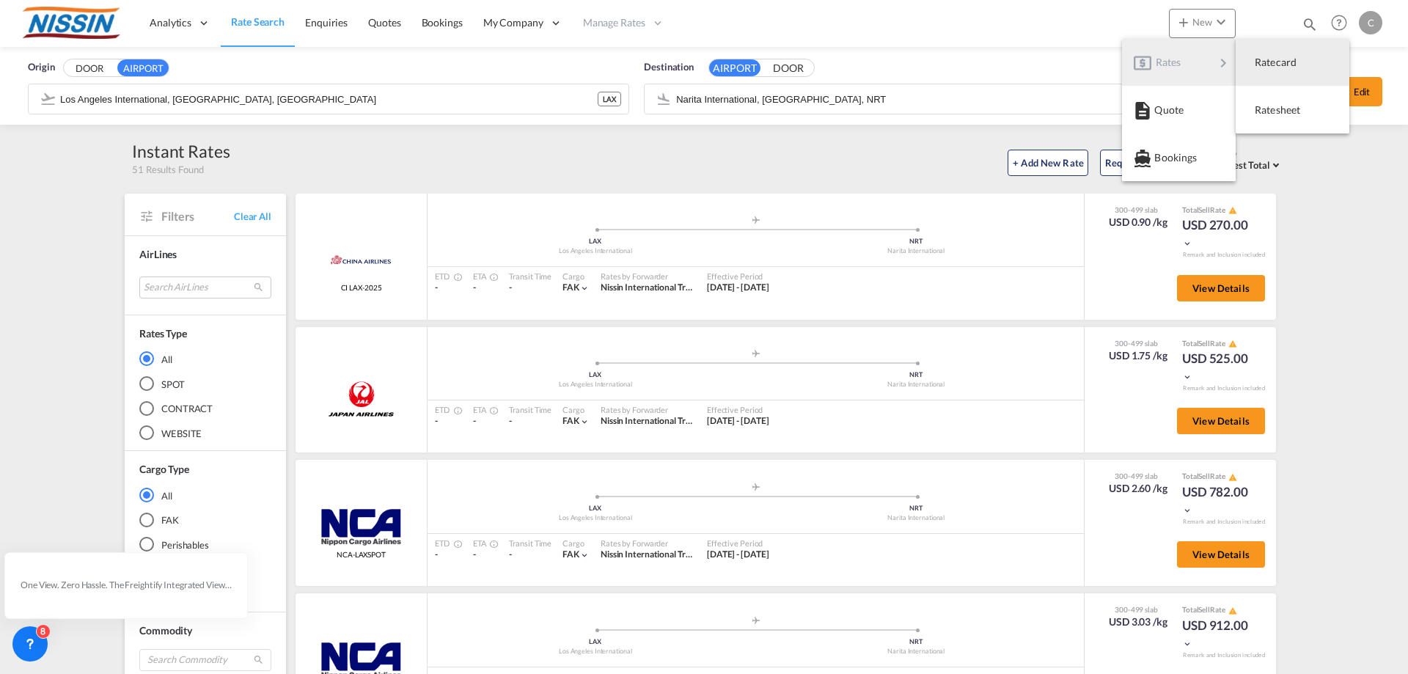
click at [618, 18] on md-backdrop at bounding box center [704, 337] width 1408 height 674
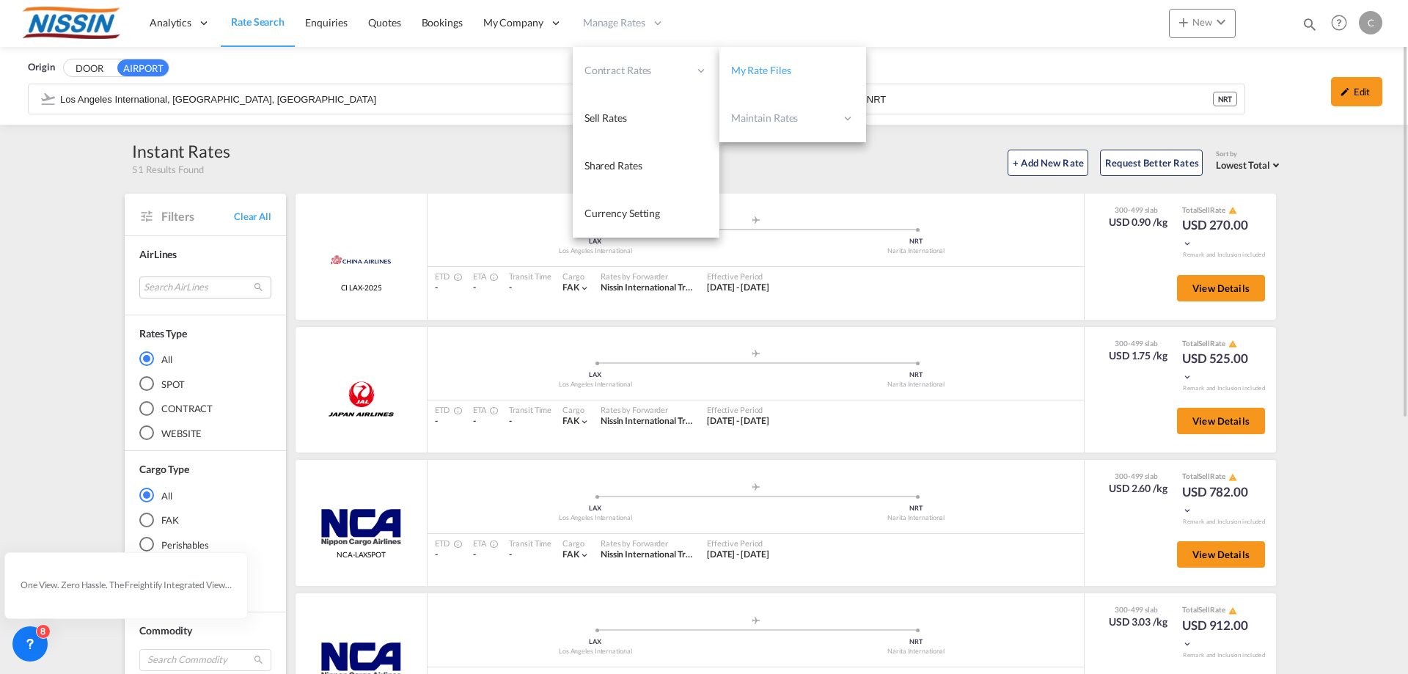
click at [795, 66] on link "My Rate Files" at bounding box center [792, 71] width 147 height 48
